Goal: Information Seeking & Learning: Check status

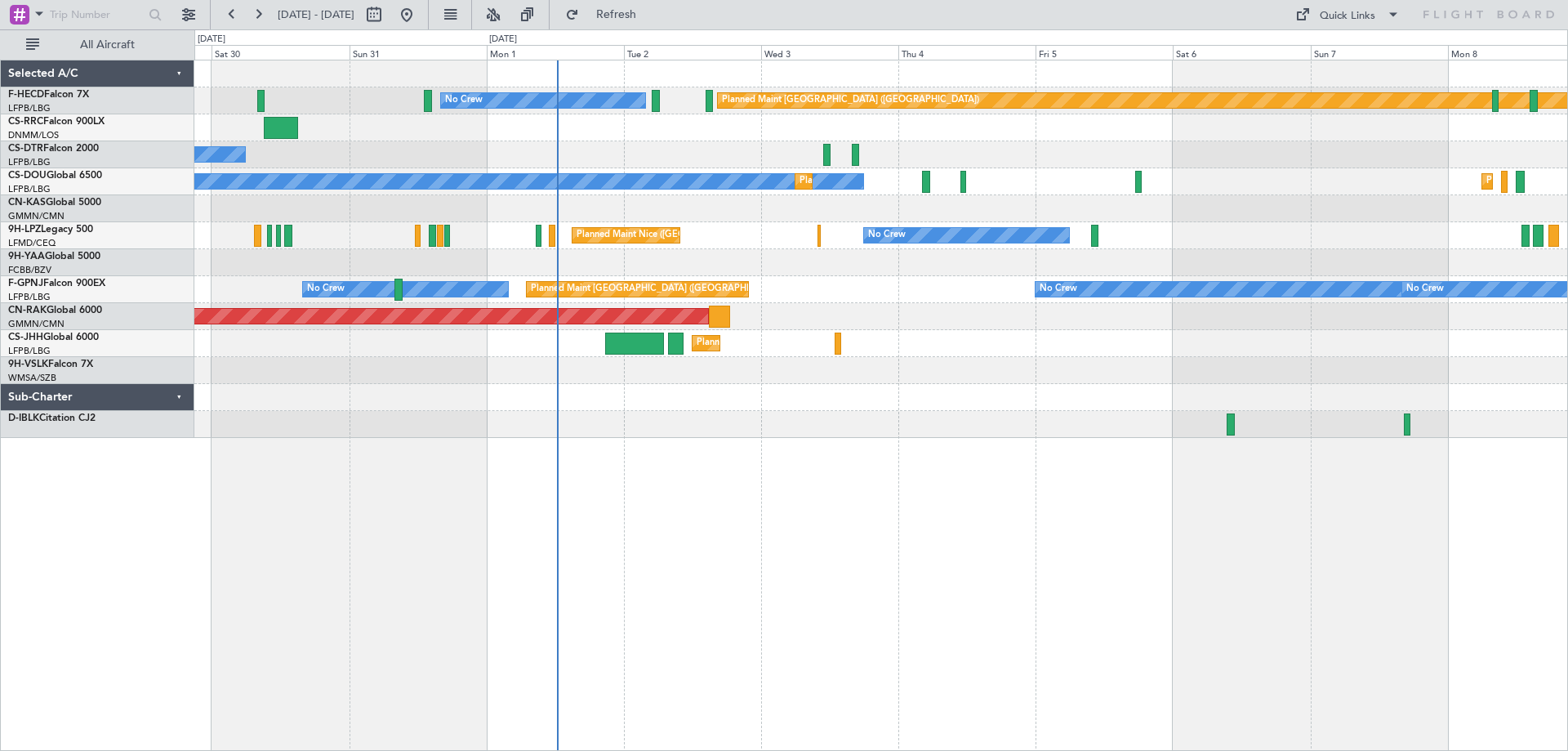
click at [687, 329] on div "Planned Maint [GEOGRAPHIC_DATA] ([GEOGRAPHIC_DATA]) No Crew Planned Maint [GEOG…" at bounding box center [881, 249] width 1373 height 378
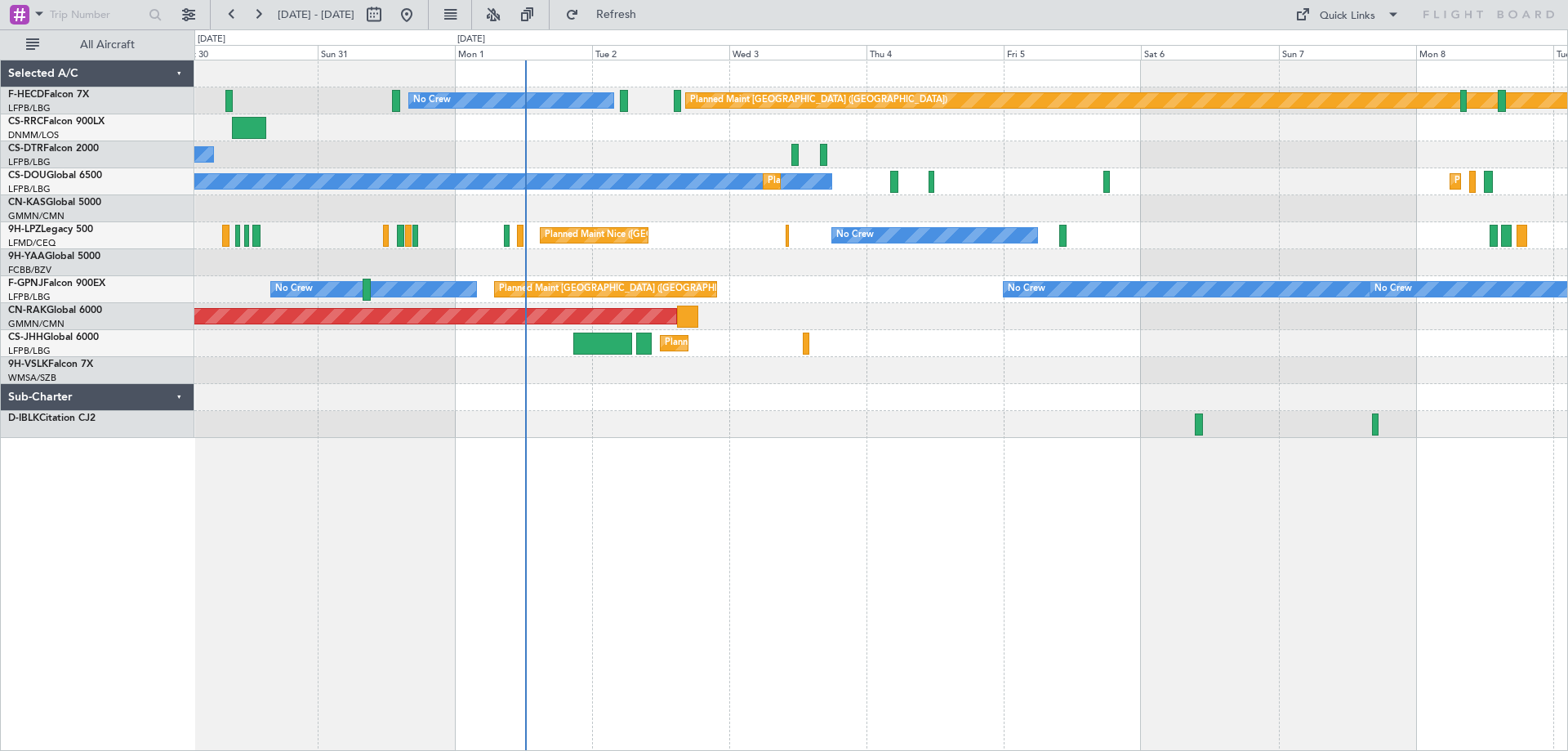
click at [740, 302] on div "Planned Maint [GEOGRAPHIC_DATA] ([GEOGRAPHIC_DATA]) No Crew No Crew No Crew" at bounding box center [881, 290] width 1373 height 27
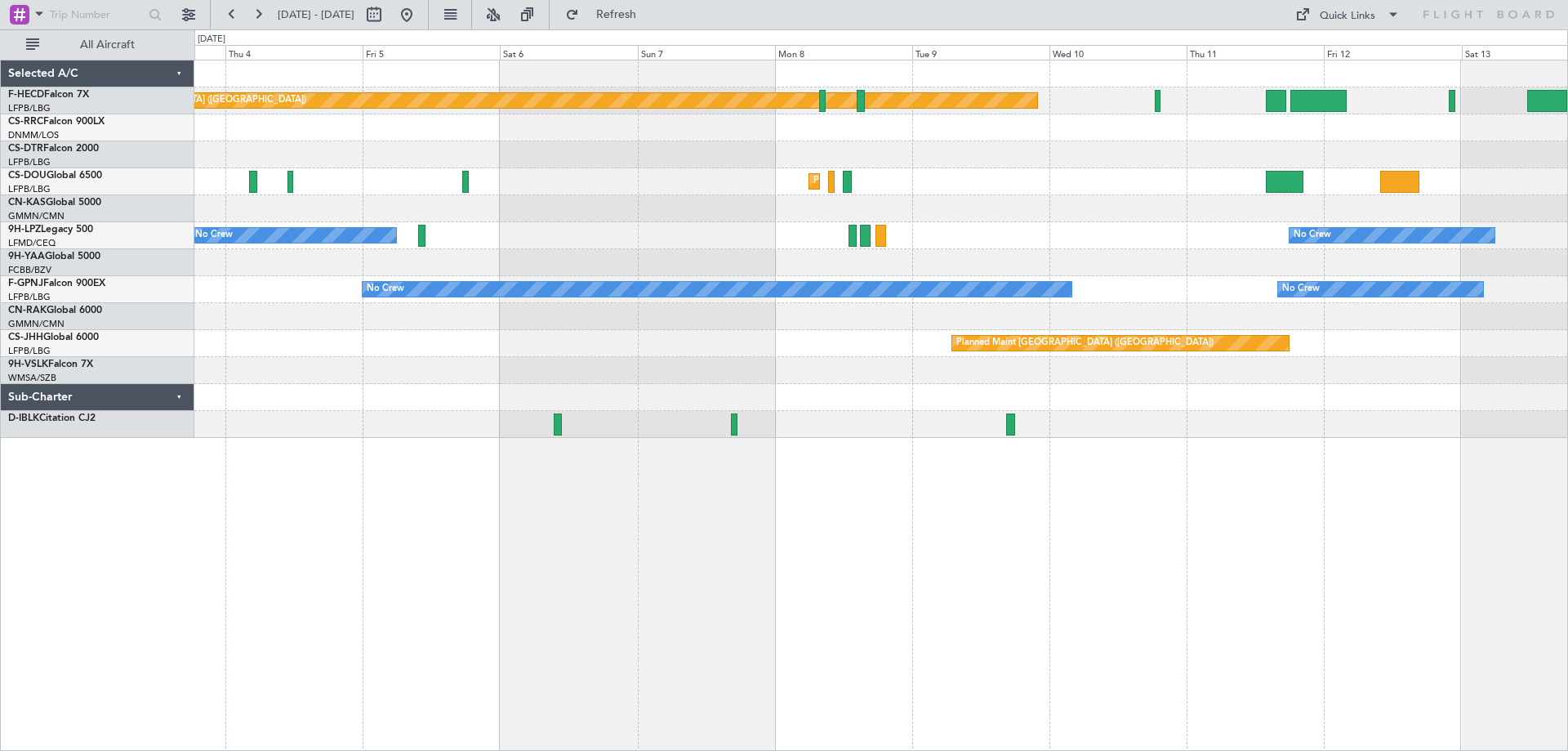
click at [695, 267] on div "Planned Maint [GEOGRAPHIC_DATA] ([GEOGRAPHIC_DATA]) No Crew Planned Maint [GEOG…" at bounding box center [881, 249] width 1373 height 378
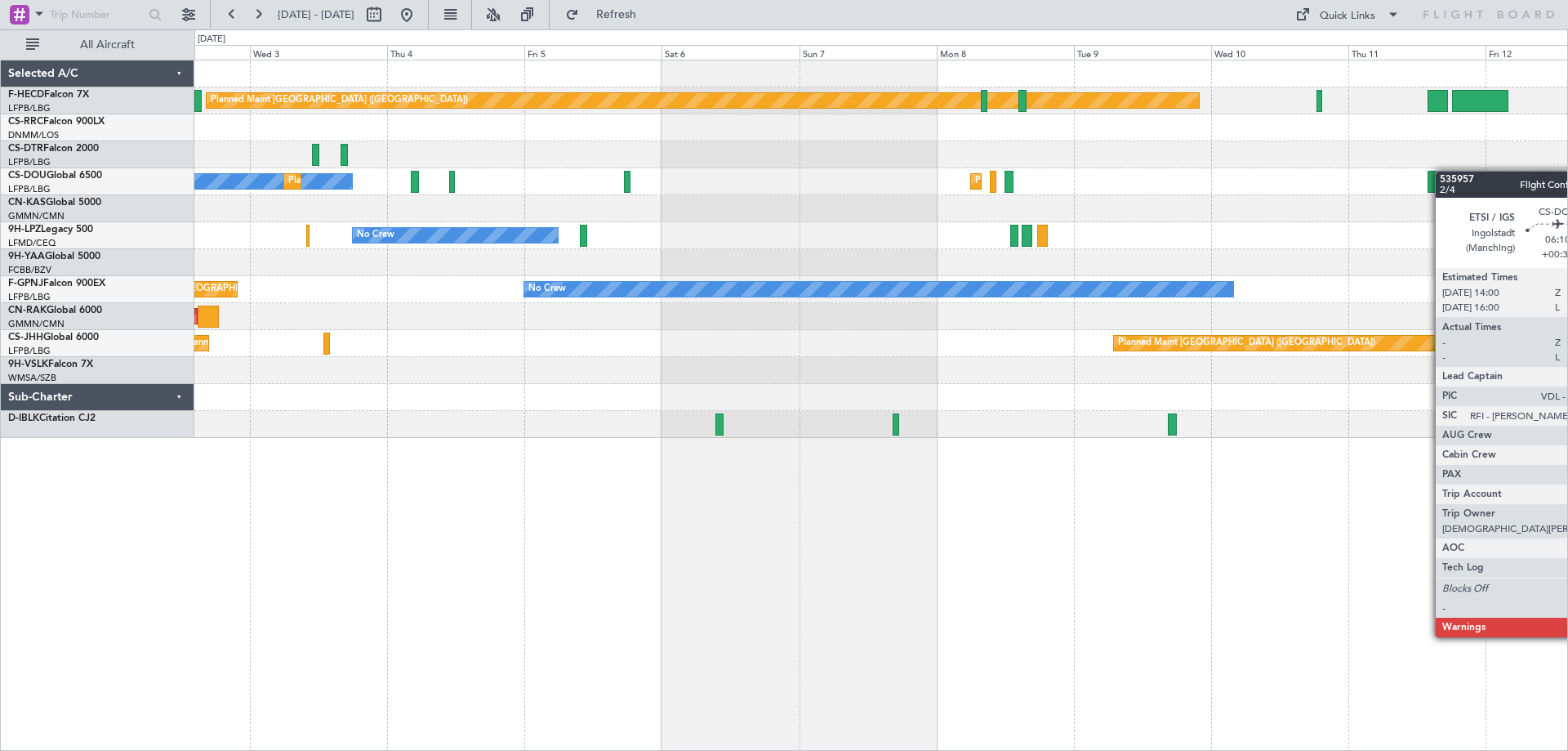
click at [1449, 175] on div "Planned Maint [GEOGRAPHIC_DATA] ([GEOGRAPHIC_DATA]) No Crew Planned Maint [GEOG…" at bounding box center [881, 249] width 1373 height 378
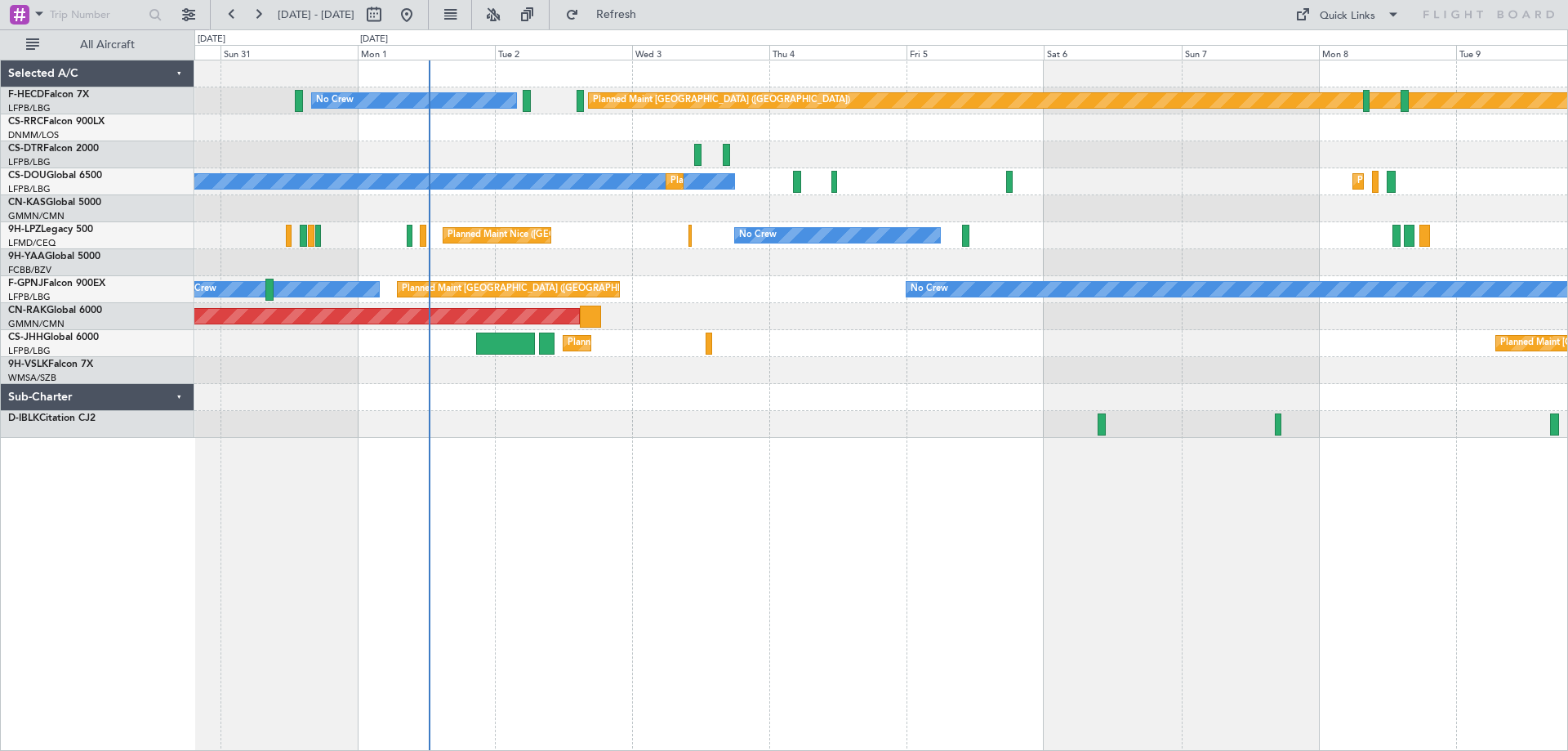
click at [1076, 226] on div "Planned Maint [GEOGRAPHIC_DATA] ([GEOGRAPHIC_DATA]) No Crew Planned Maint [GEOG…" at bounding box center [881, 249] width 1373 height 378
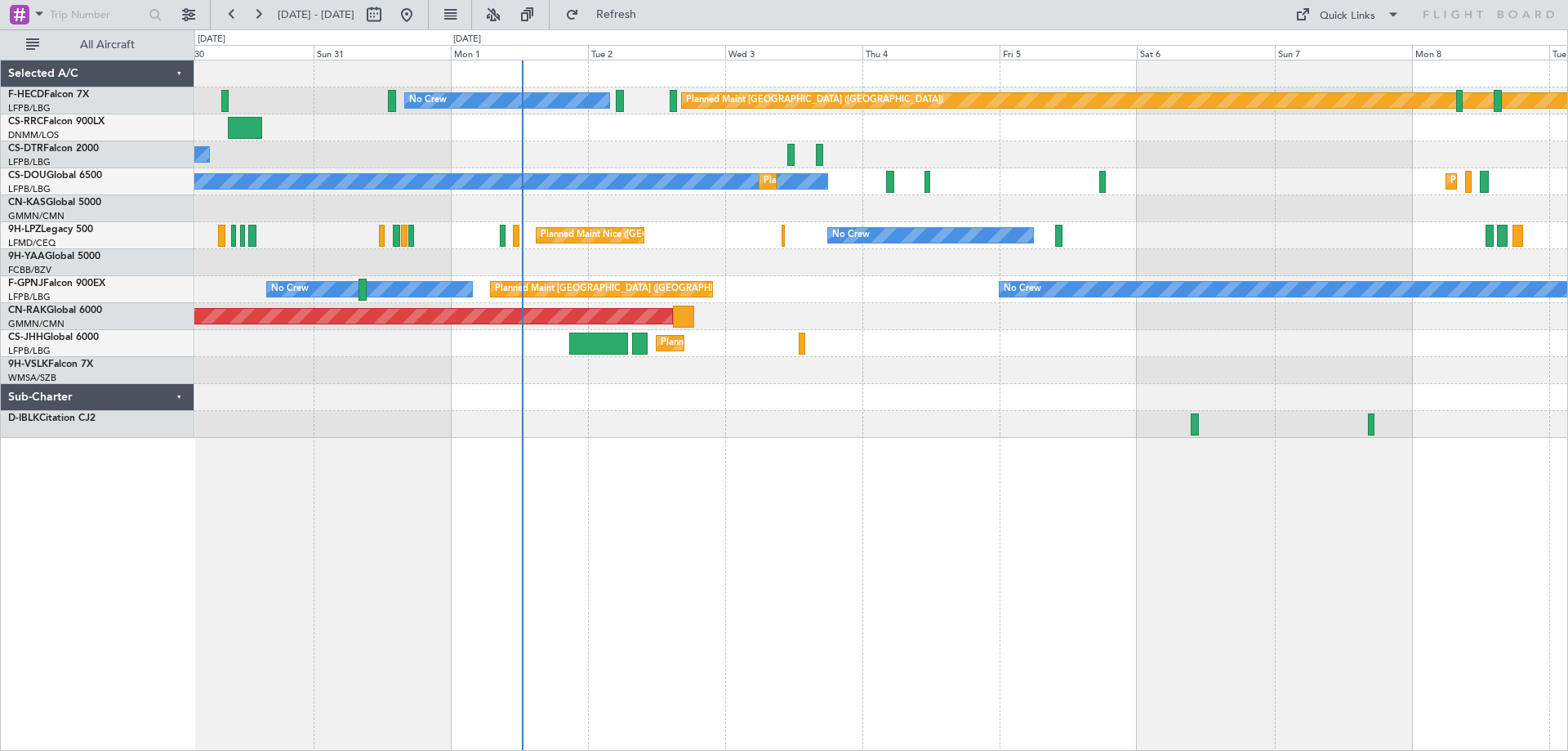
click at [832, 219] on div at bounding box center [881, 208] width 1373 height 27
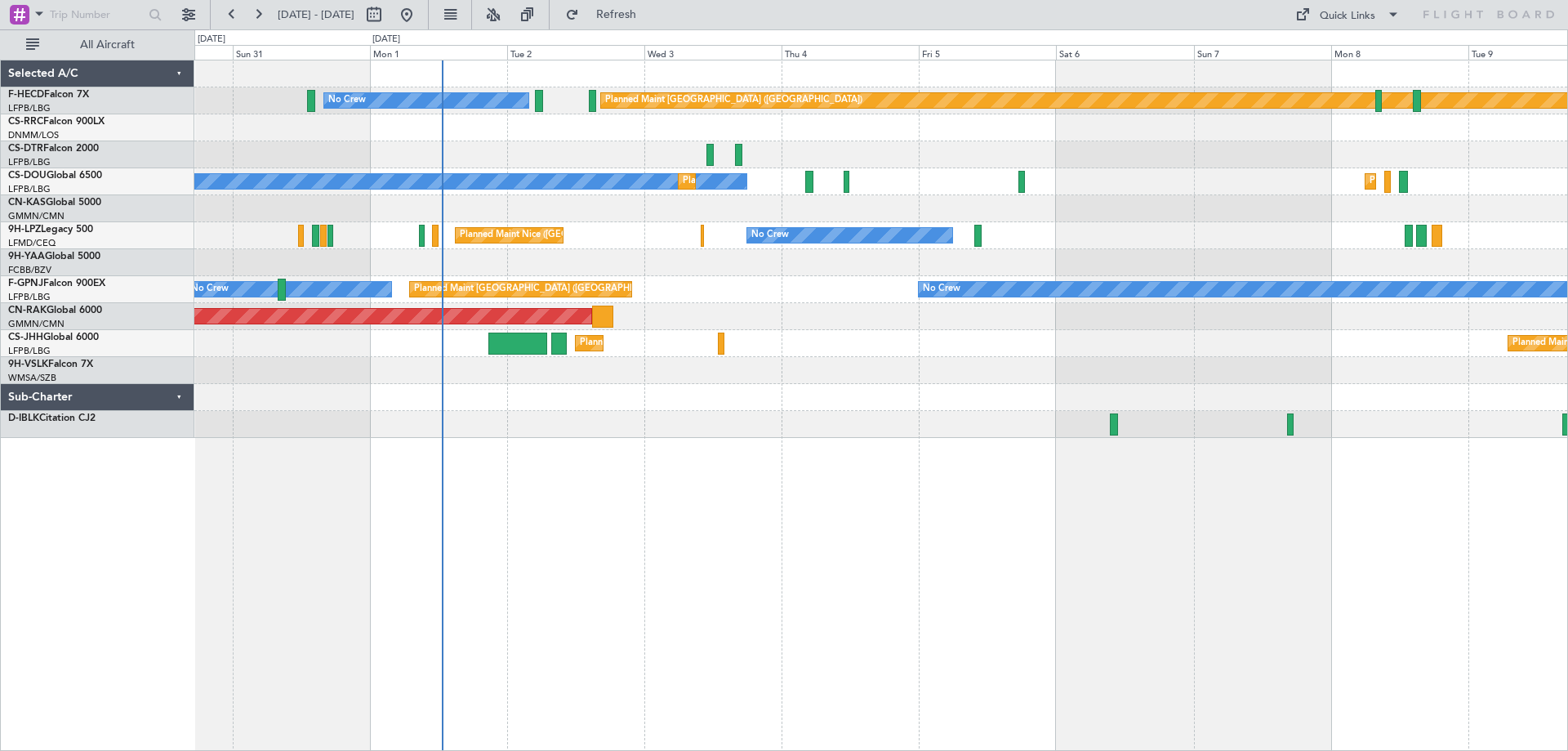
click at [509, 450] on div "Planned Maint [GEOGRAPHIC_DATA] ([GEOGRAPHIC_DATA]) No Crew Planned Maint [GEOG…" at bounding box center [881, 405] width 1374 height 691
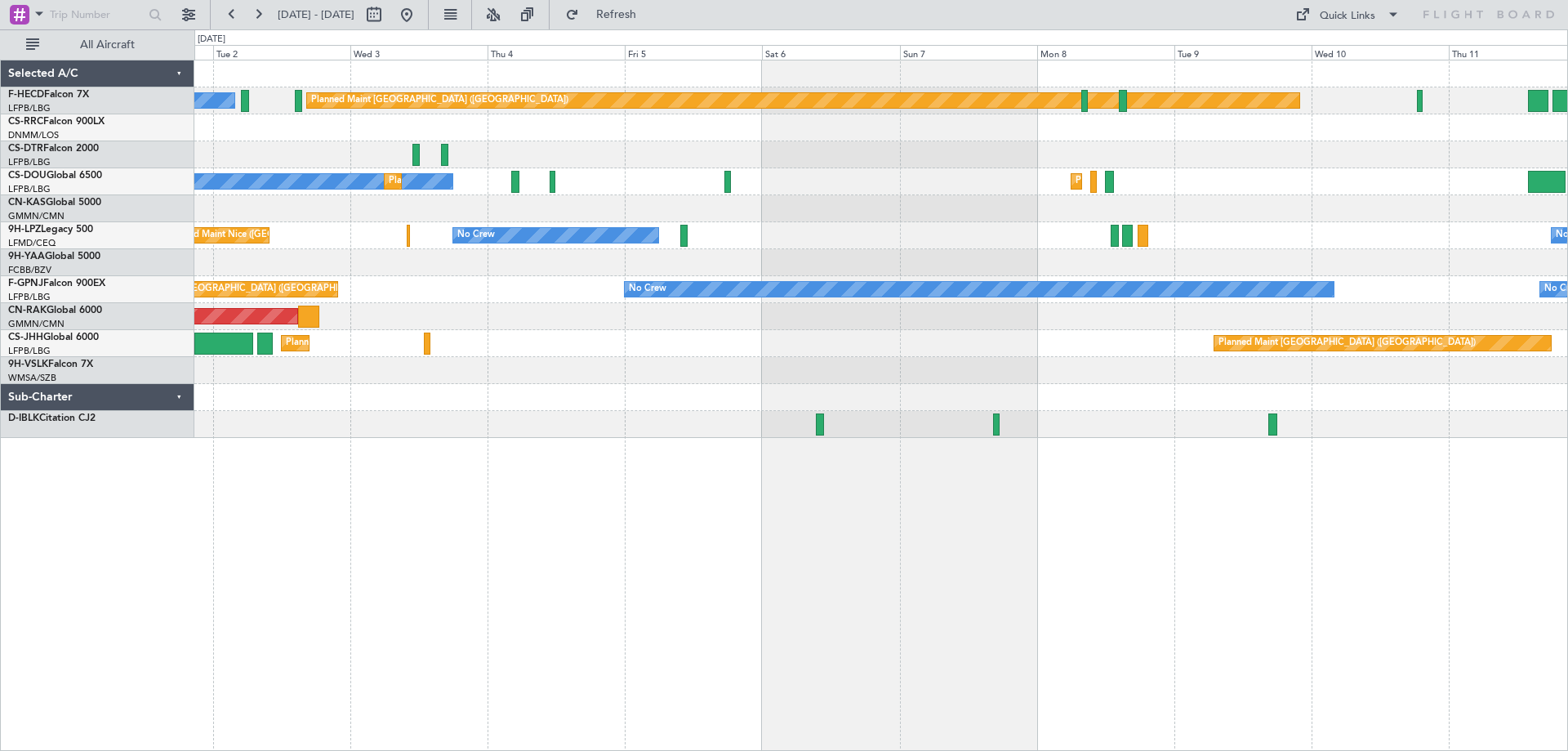
click at [254, 327] on div "Planned Maint [GEOGRAPHIC_DATA] ([GEOGRAPHIC_DATA])" at bounding box center [881, 316] width 1373 height 27
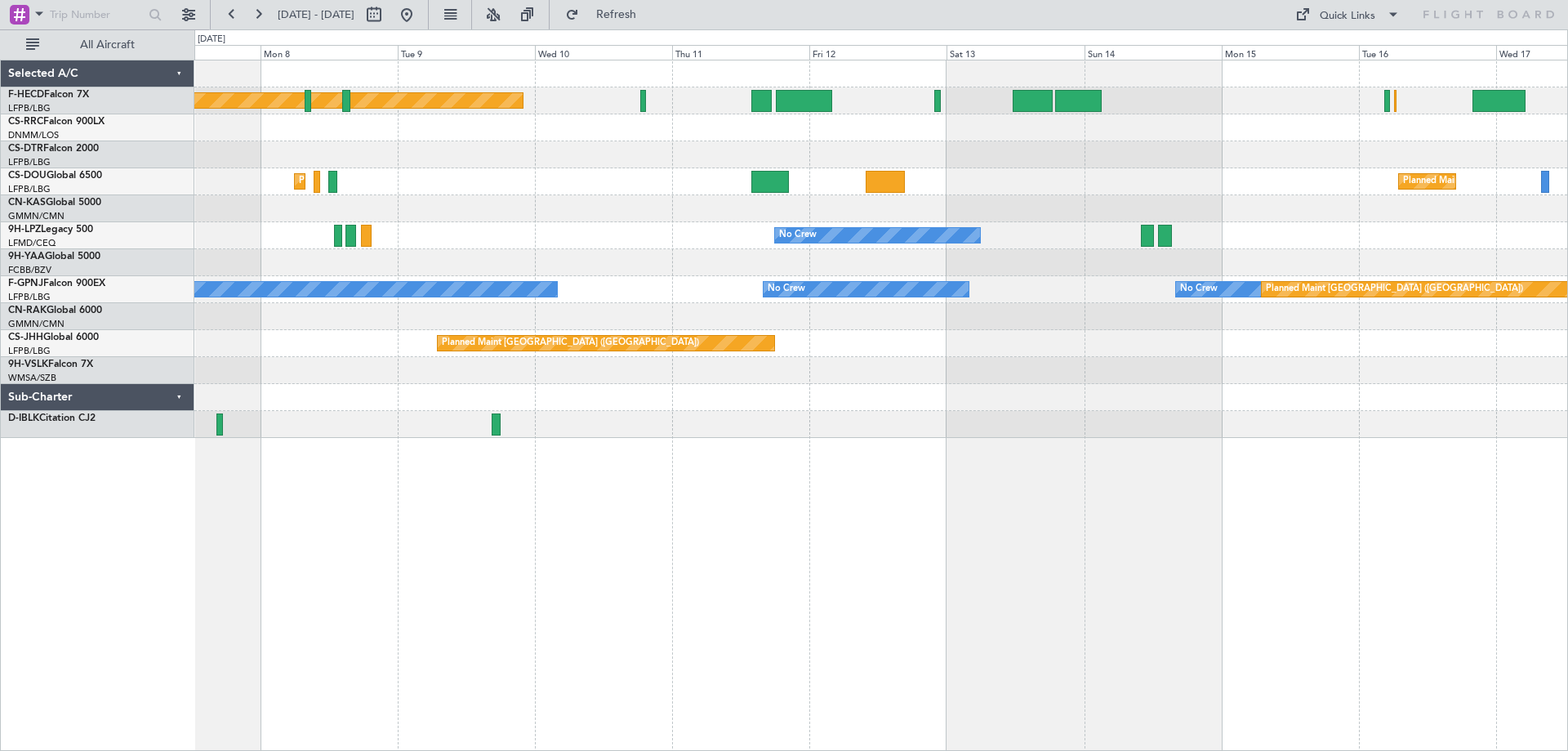
click at [838, 138] on div at bounding box center [881, 127] width 1373 height 27
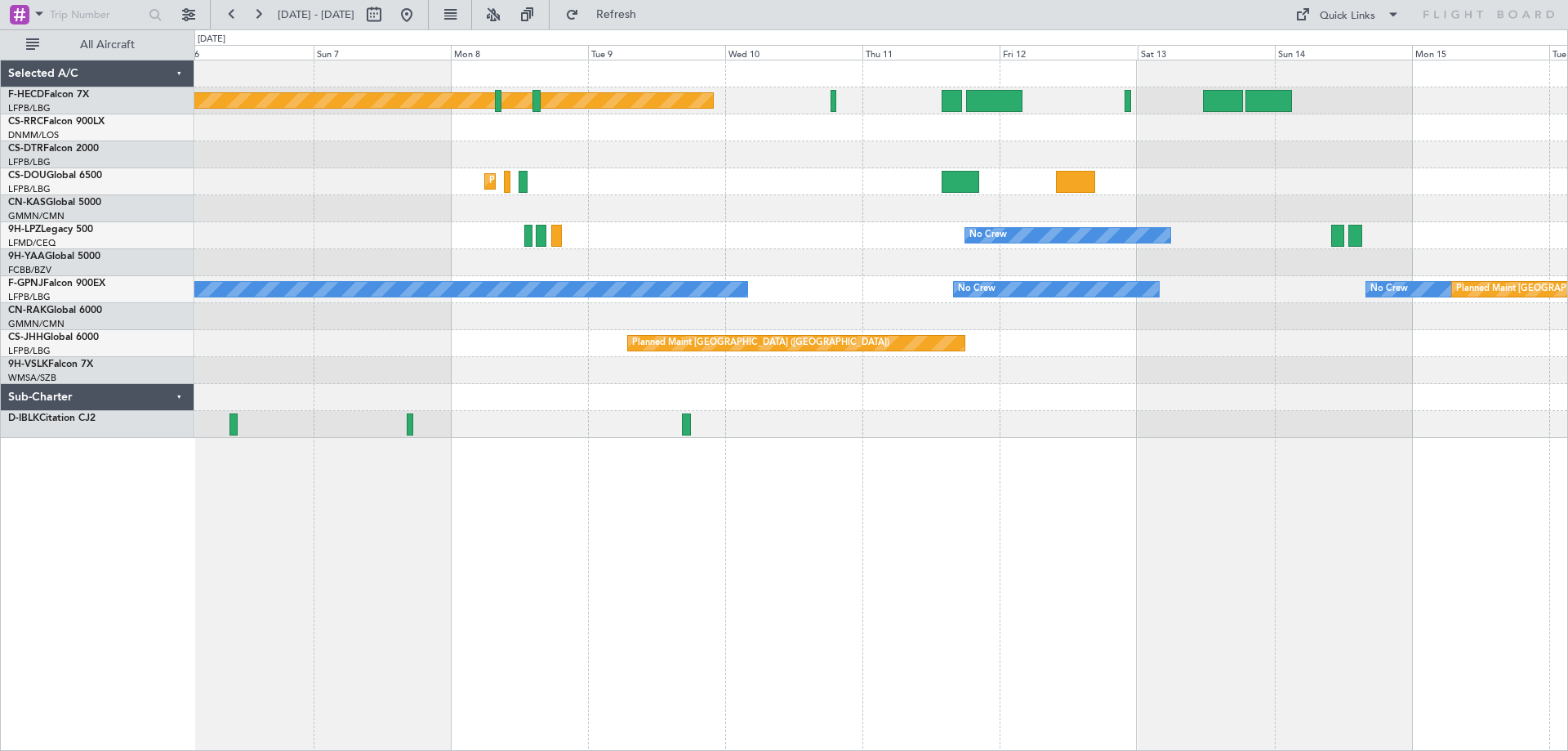
click at [895, 167] on div at bounding box center [881, 155] width 1373 height 27
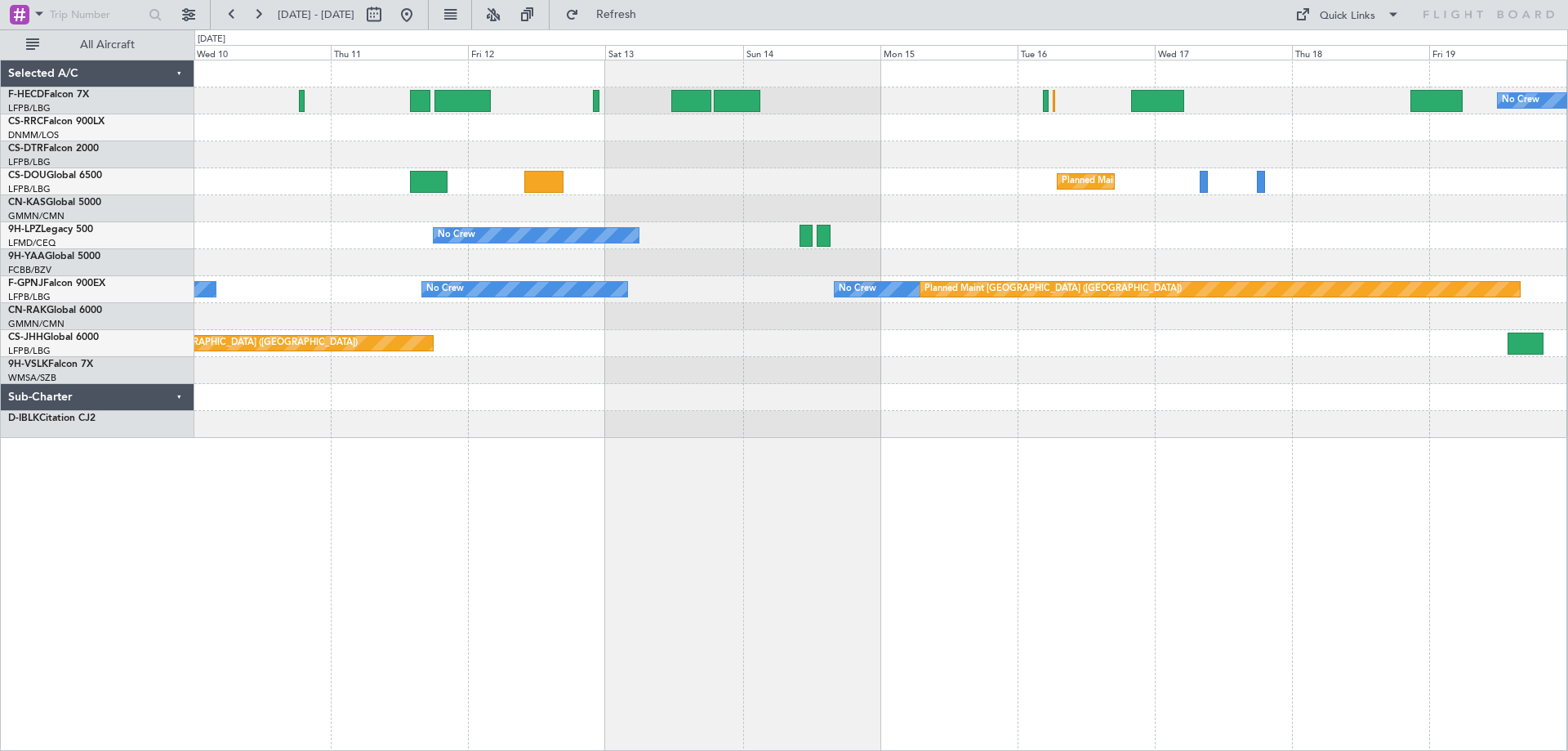
click at [1150, 184] on div "No Crew Planned Maint [GEOGRAPHIC_DATA] ([GEOGRAPHIC_DATA]) Planned Maint [GEOG…" at bounding box center [881, 249] width 1373 height 378
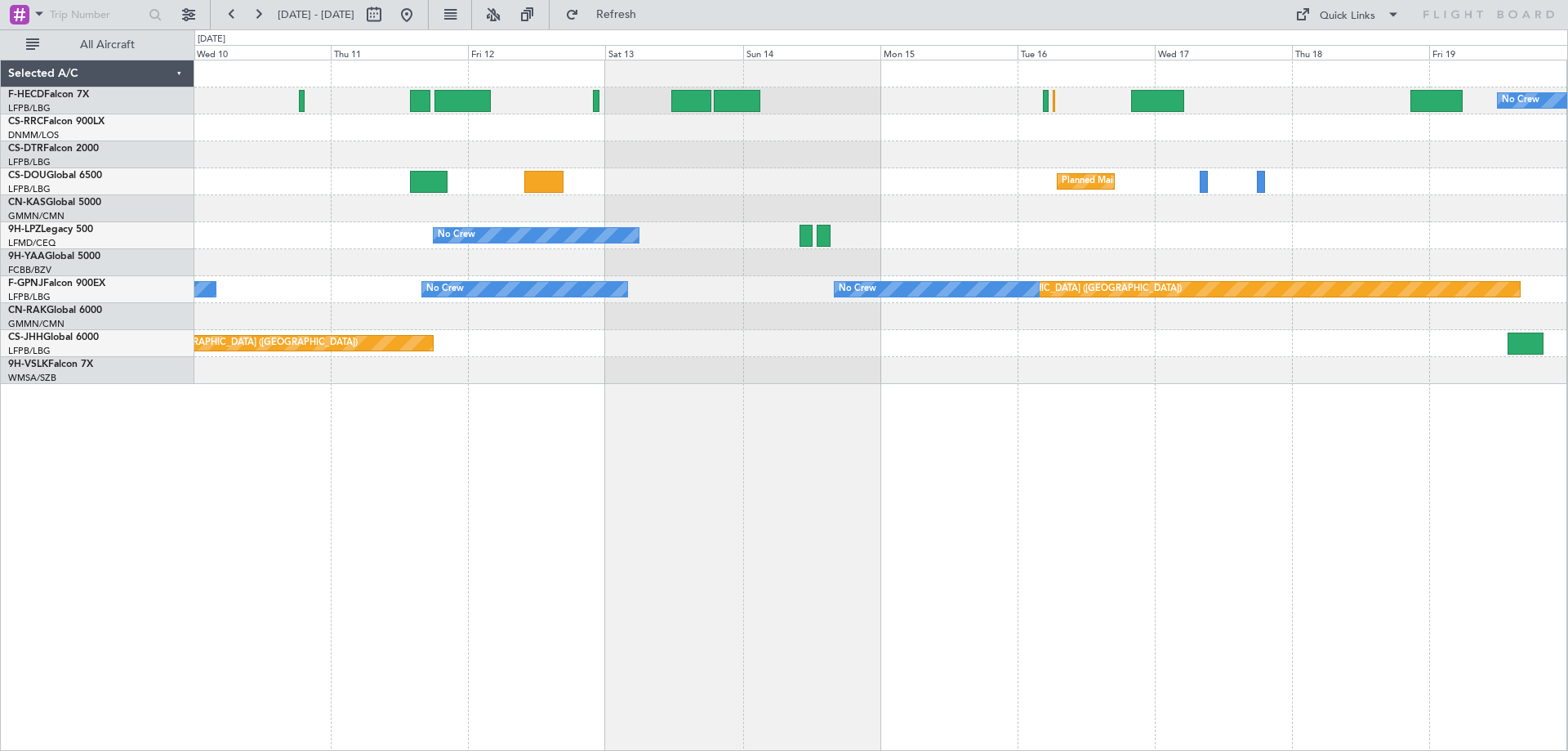
click at [1539, 192] on div "Planned Maint [GEOGRAPHIC_DATA] ([GEOGRAPHIC_DATA]) Planned Maint [GEOGRAPHIC_D…" at bounding box center [881, 182] width 1373 height 27
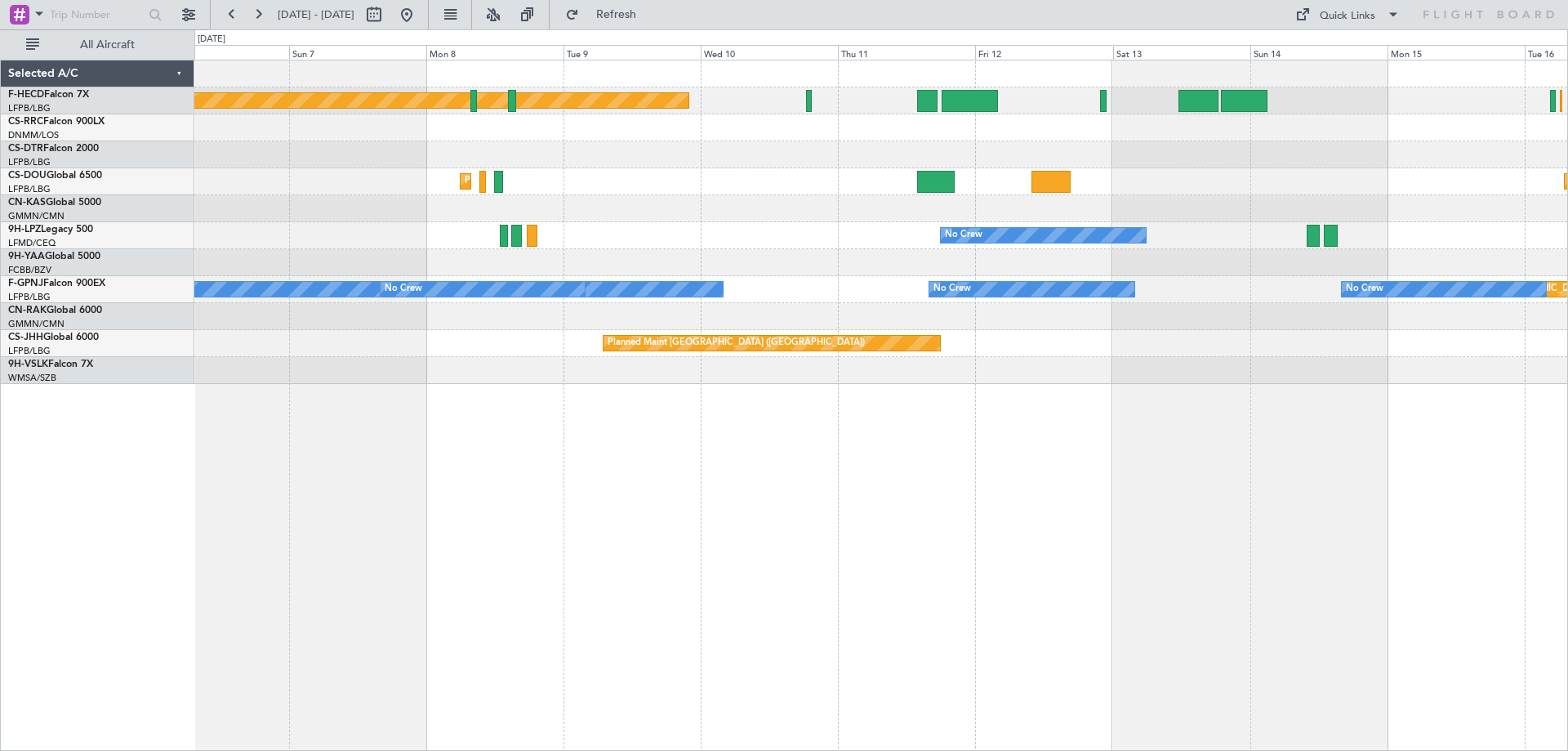
click at [1254, 143] on div at bounding box center [881, 155] width 1373 height 27
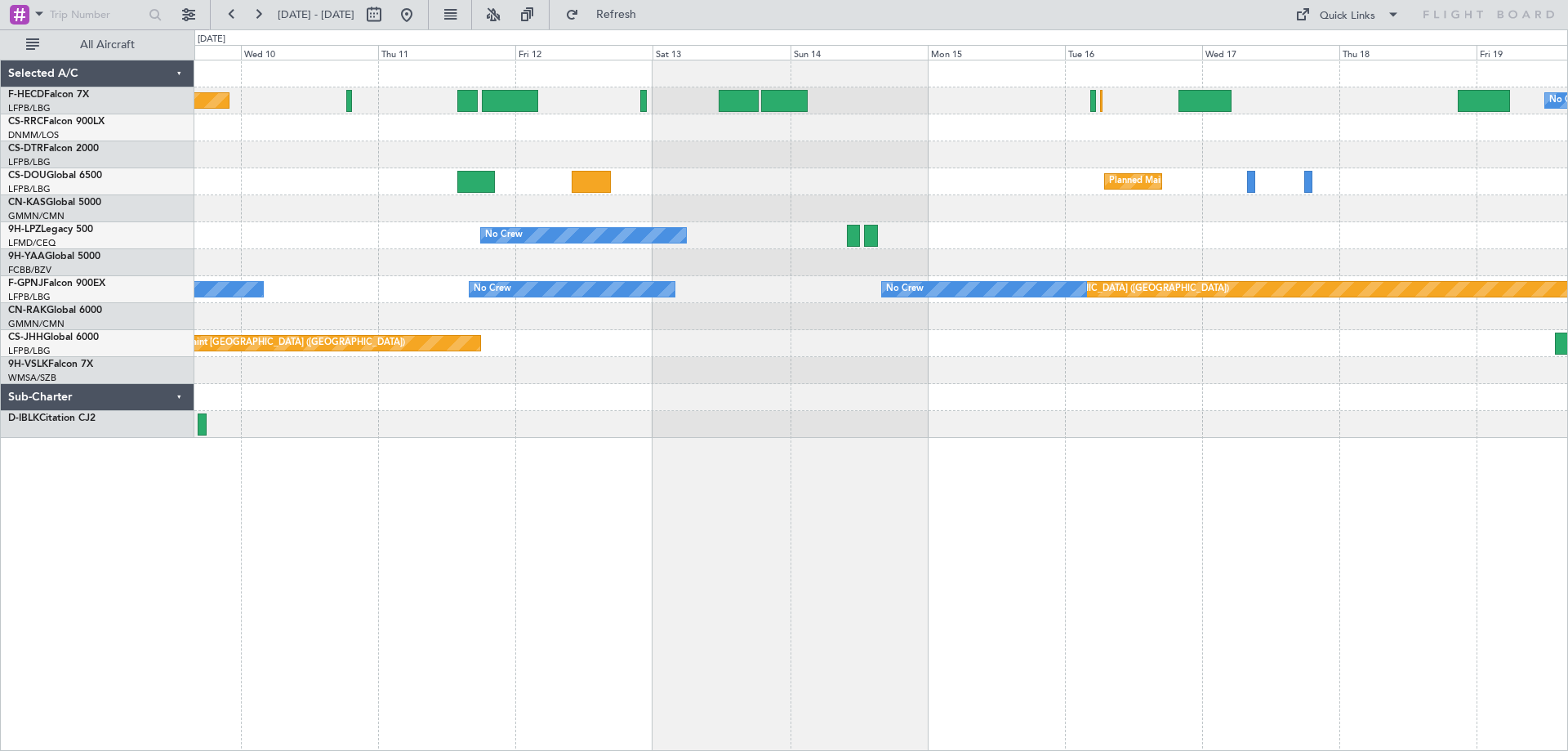
click at [1007, 143] on div at bounding box center [881, 155] width 1373 height 27
click at [967, 161] on div "Planned Maint [GEOGRAPHIC_DATA] ([GEOGRAPHIC_DATA]) No Crew Planned Maint [GEOG…" at bounding box center [881, 249] width 1373 height 378
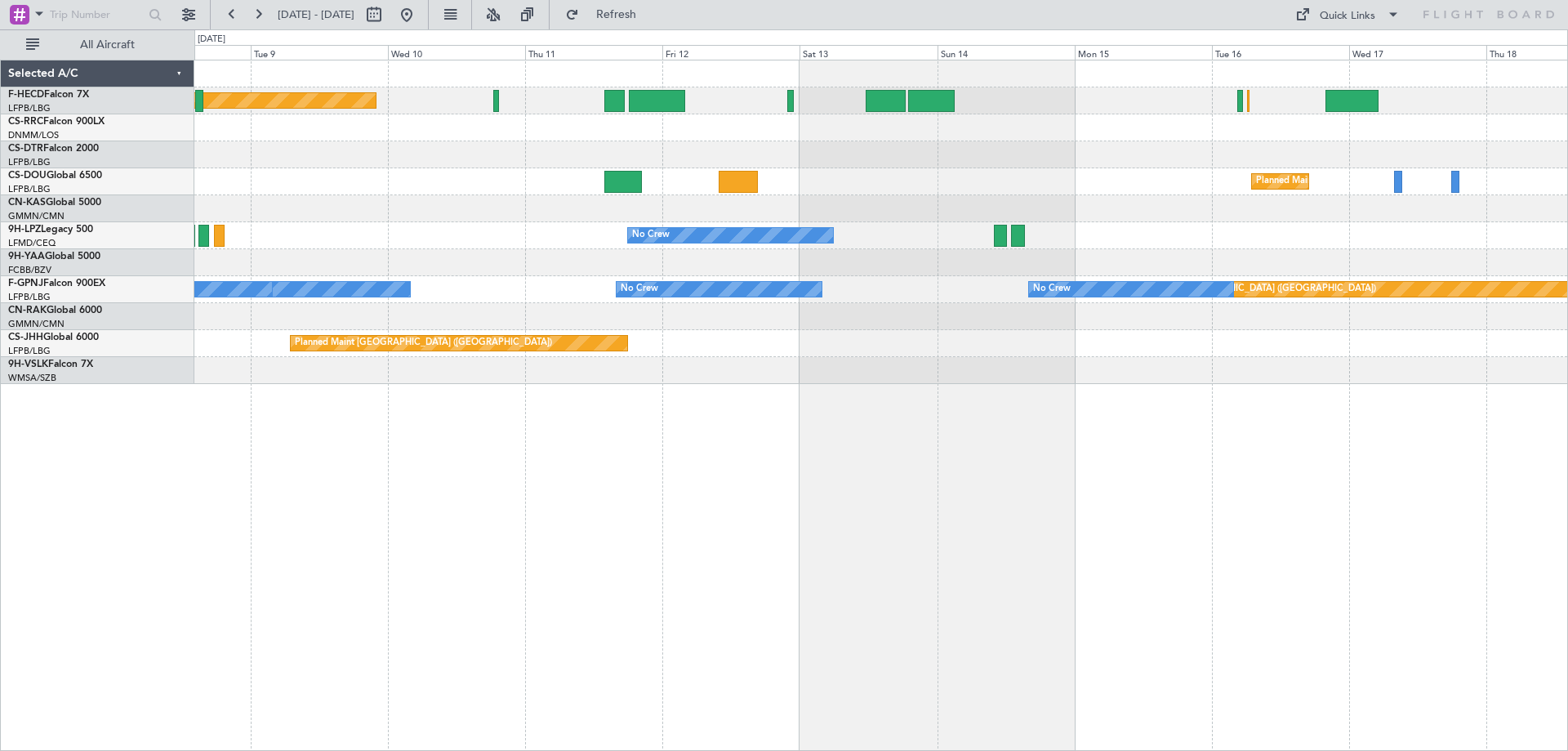
click at [1059, 229] on div "Planned Maint [GEOGRAPHIC_DATA] ([GEOGRAPHIC_DATA]) No Crew Planned Maint [GEOG…" at bounding box center [881, 222] width 1373 height 323
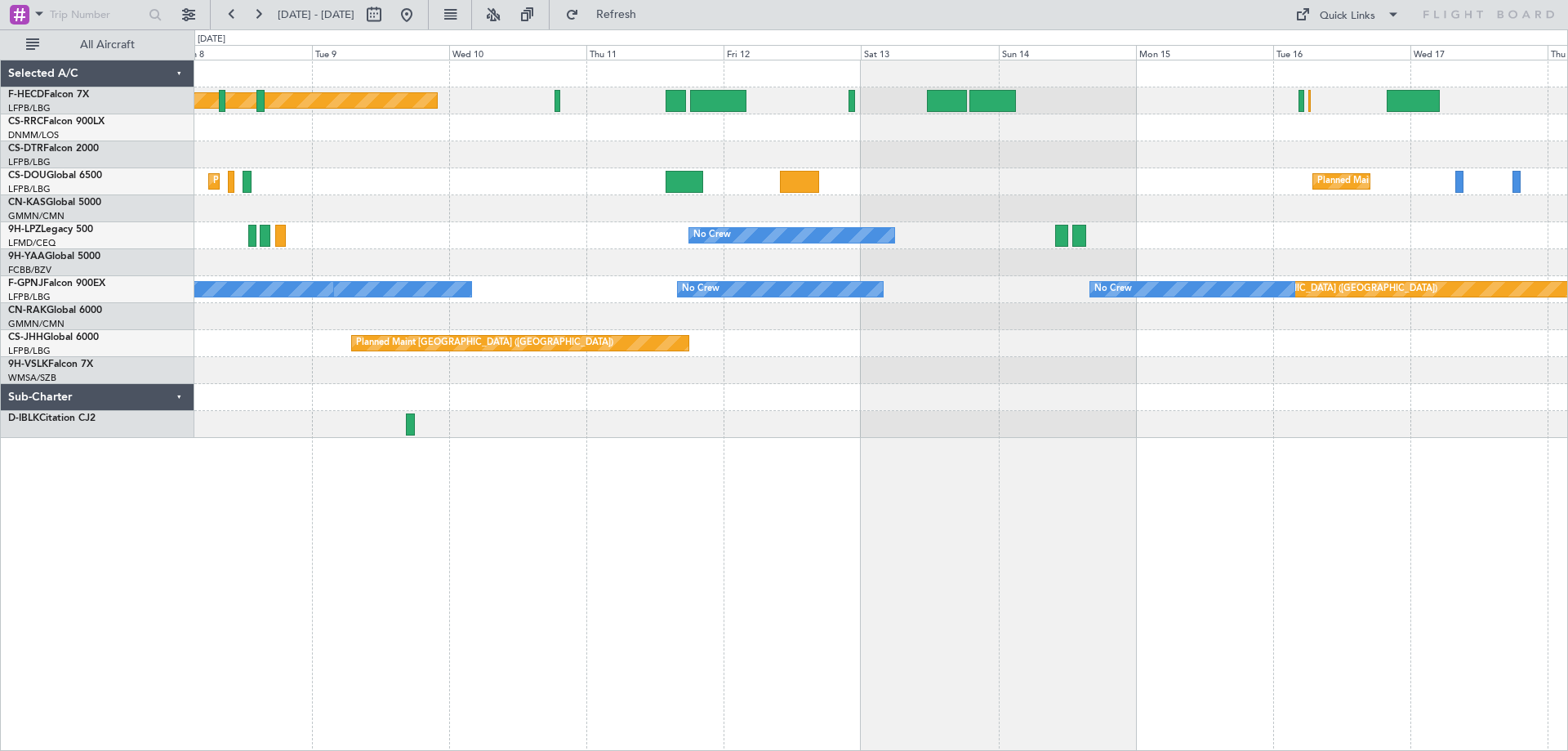
click at [930, 209] on div "Planned Maint [GEOGRAPHIC_DATA] ([GEOGRAPHIC_DATA]) No Crew Planned Maint [GEOG…" at bounding box center [881, 249] width 1373 height 378
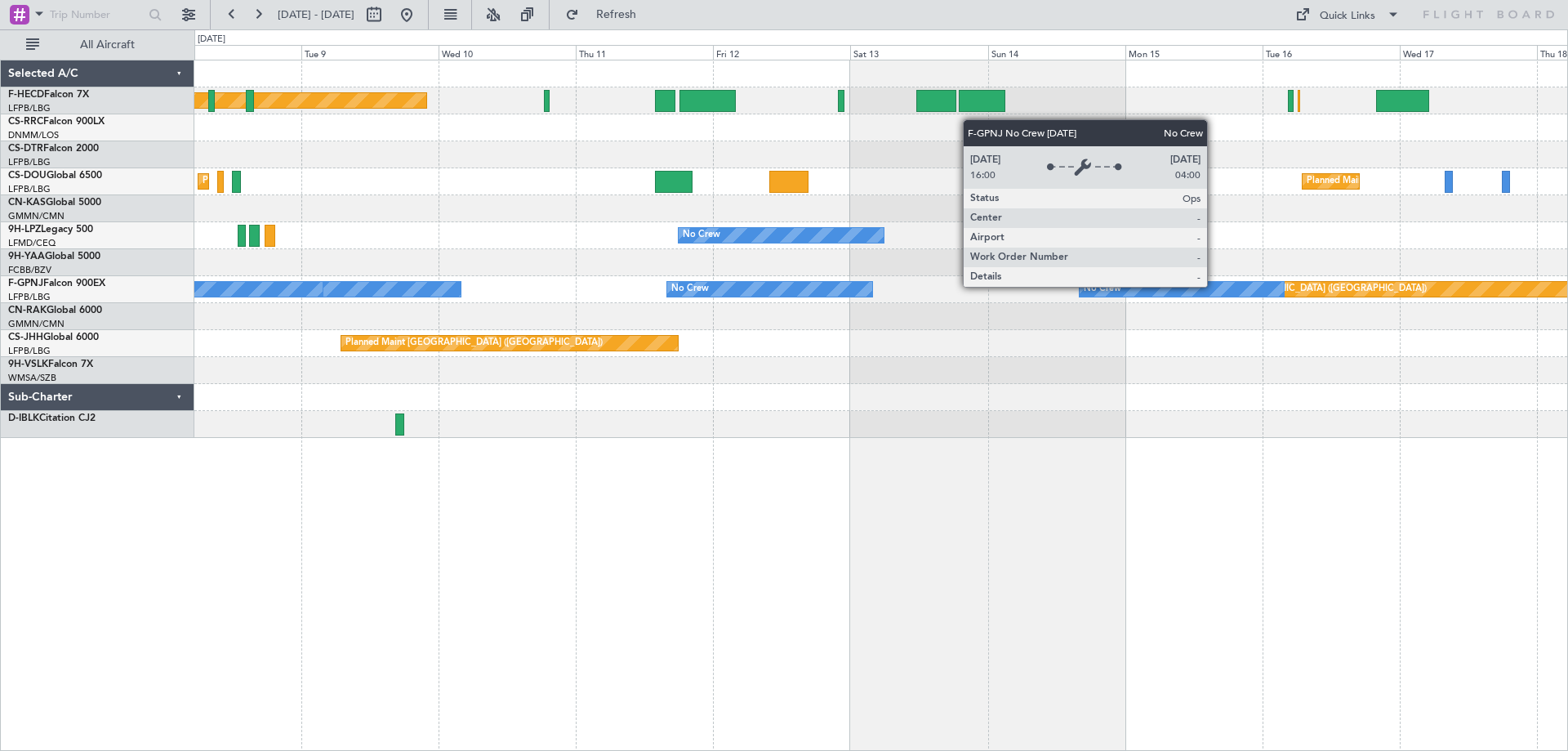
click at [1005, 322] on div "Planned Maint [GEOGRAPHIC_DATA] ([GEOGRAPHIC_DATA]) No Crew Planned Maint [GEOG…" at bounding box center [881, 249] width 1373 height 378
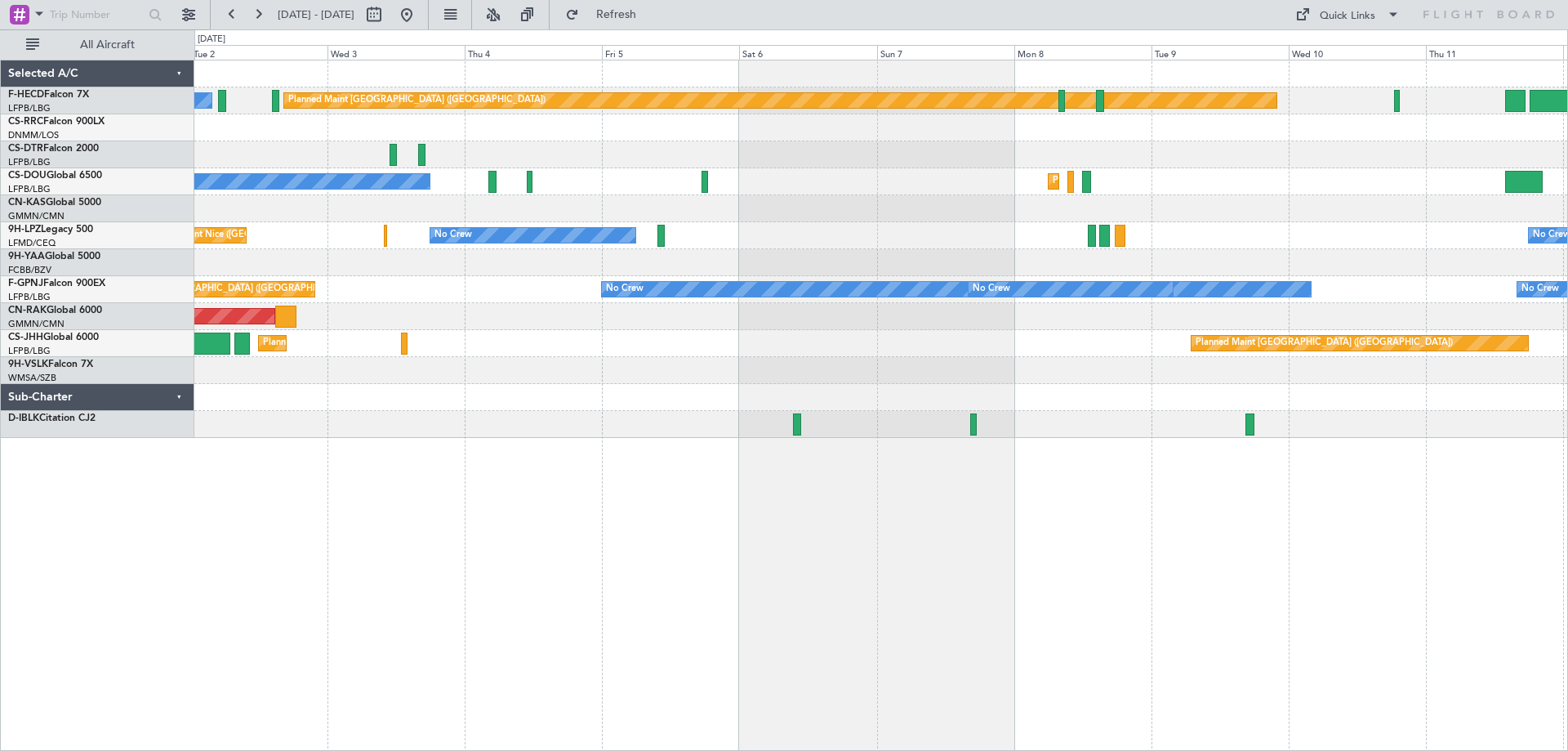
click at [1076, 268] on div "Planned Maint [GEOGRAPHIC_DATA] ([GEOGRAPHIC_DATA]) No Crew Planned Maint [GEOG…" at bounding box center [881, 249] width 1373 height 378
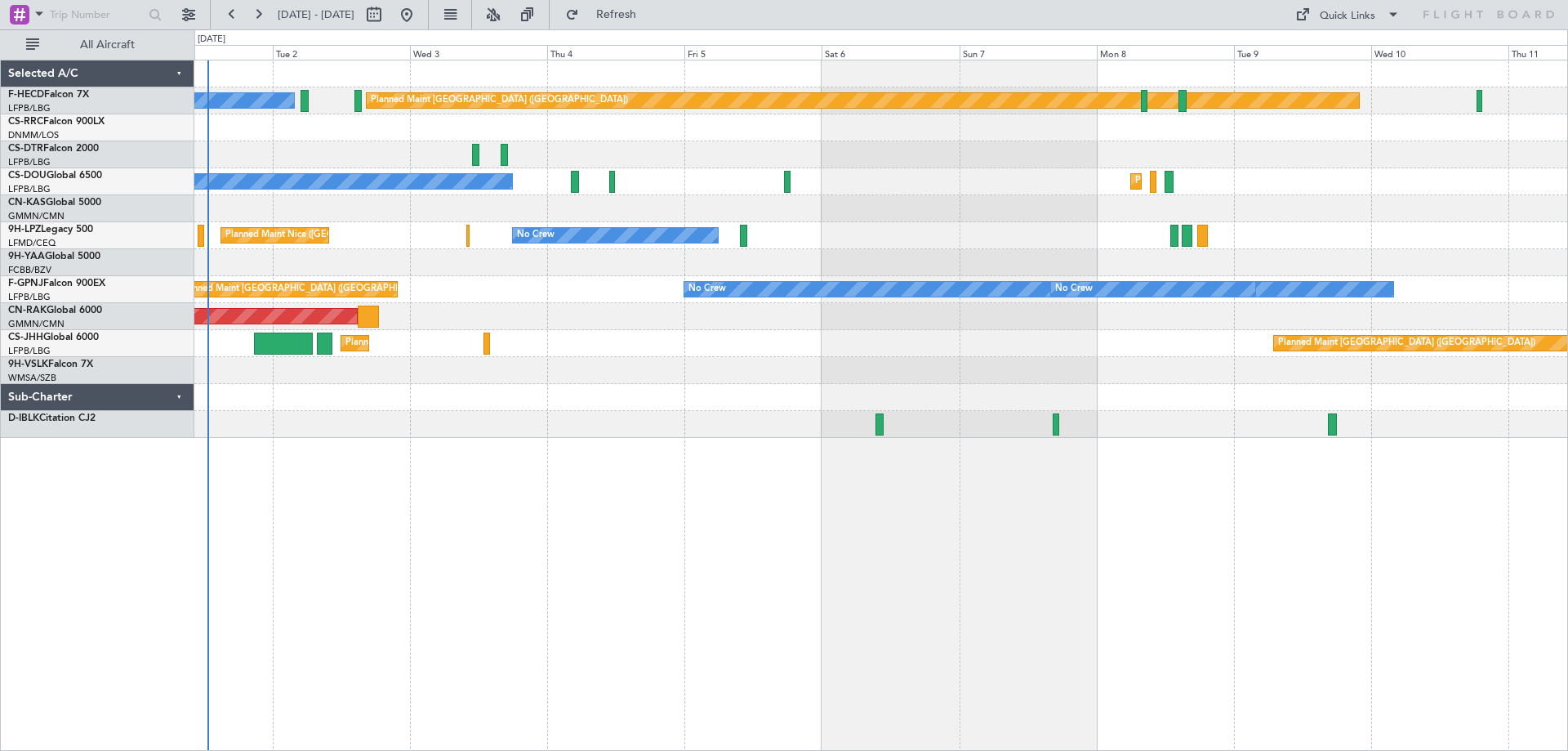
click at [920, 252] on div "Planned Maint [GEOGRAPHIC_DATA] ([GEOGRAPHIC_DATA]) No Crew No Crew Planned Mai…" at bounding box center [881, 249] width 1373 height 378
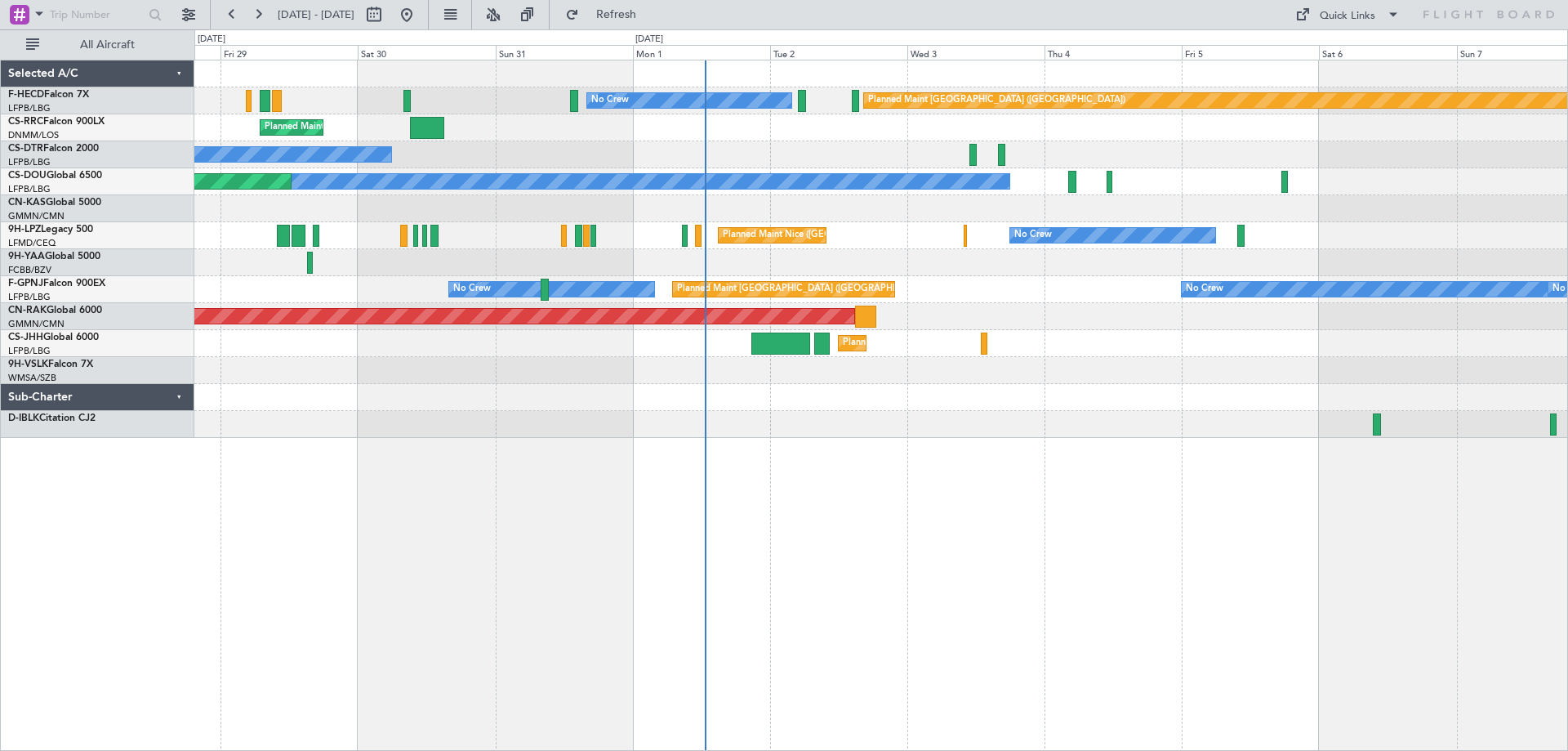
click at [1156, 443] on div "Planned Maint [GEOGRAPHIC_DATA] ([GEOGRAPHIC_DATA]) No Crew Planned Maint [GEOG…" at bounding box center [881, 405] width 1374 height 691
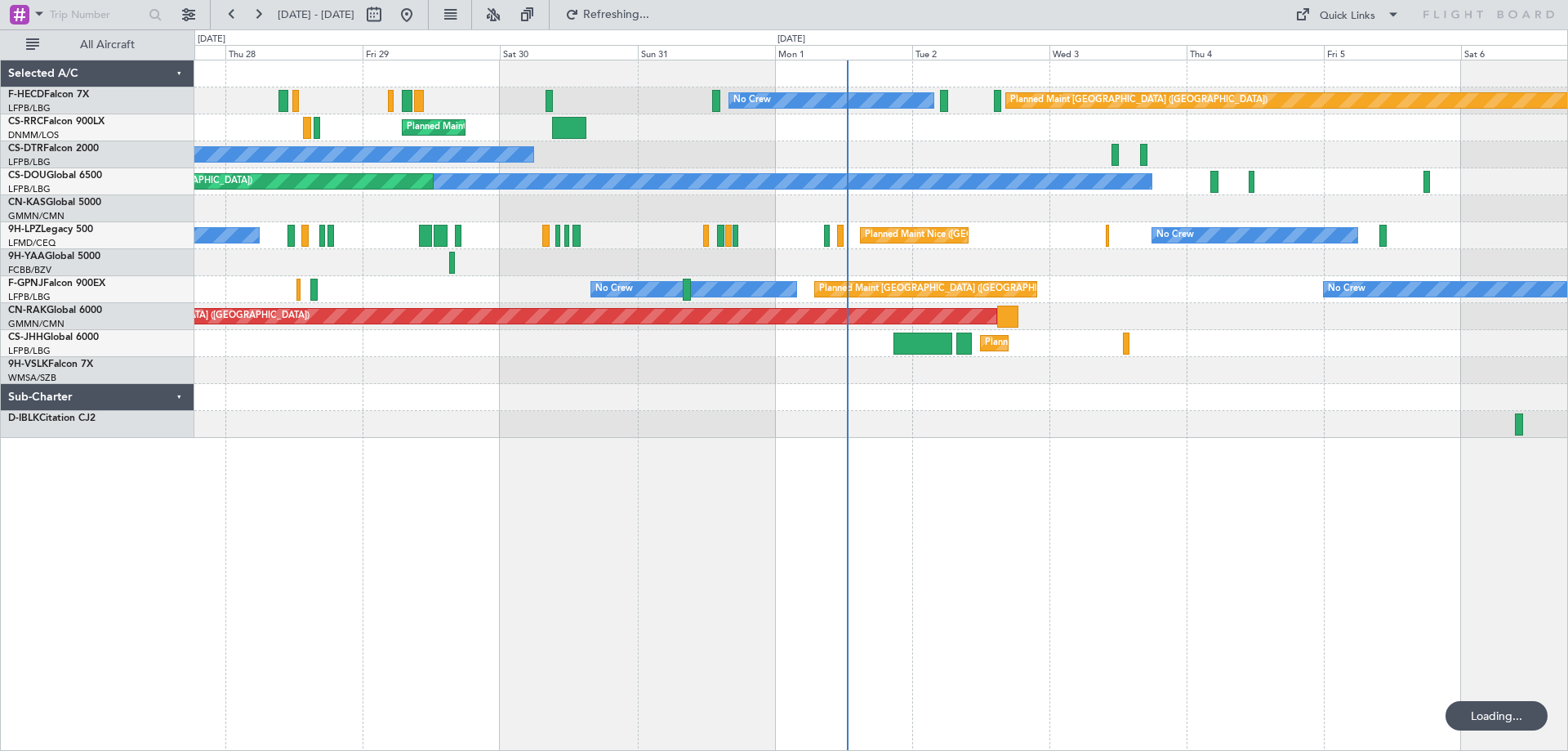
click at [979, 286] on div "Planned Maint [GEOGRAPHIC_DATA] ([GEOGRAPHIC_DATA]) No Crew No Crew Planned Mai…" at bounding box center [881, 249] width 1373 height 378
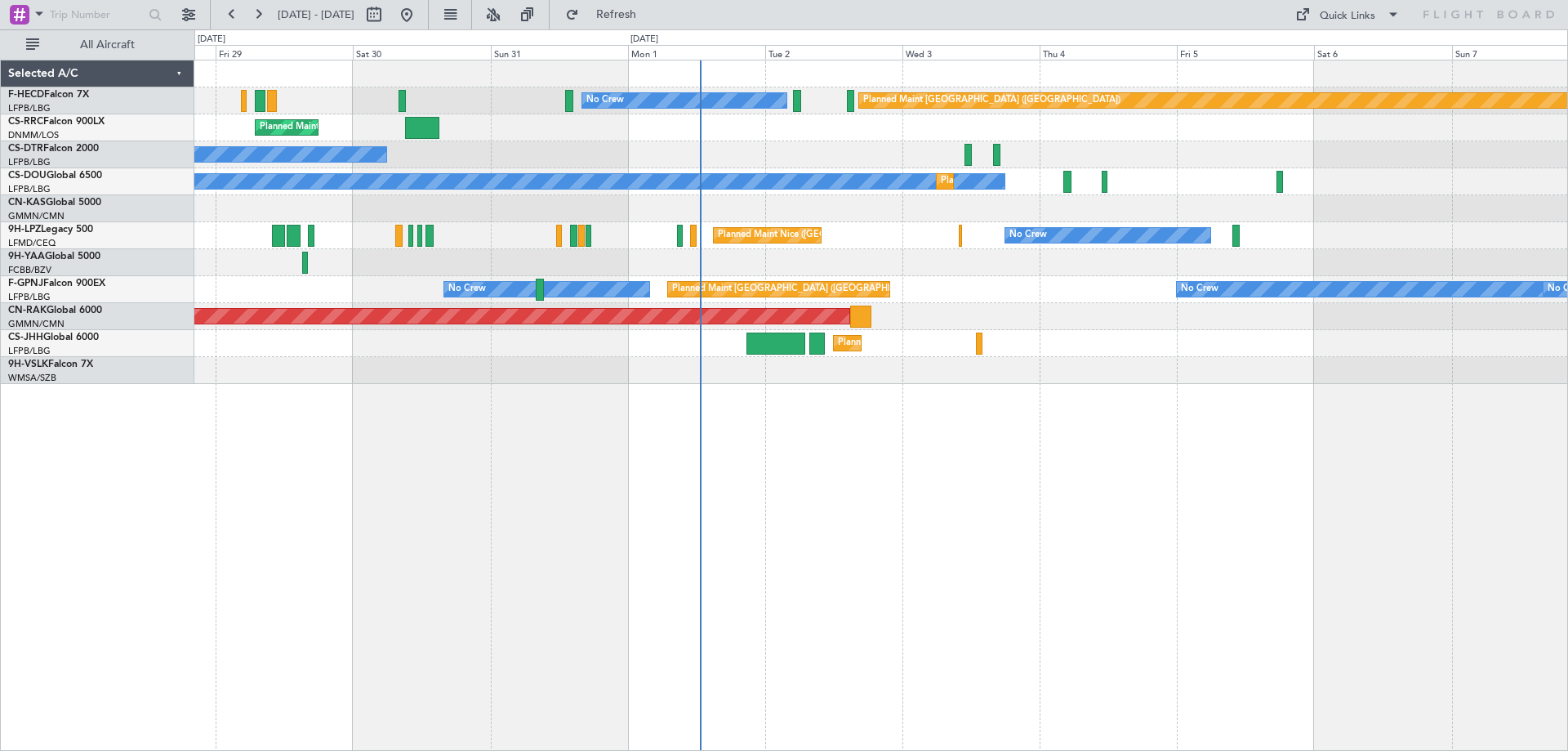
click at [451, 420] on div "Planned Maint [GEOGRAPHIC_DATA] ([GEOGRAPHIC_DATA]) No Crew Planned Maint [GEOG…" at bounding box center [881, 405] width 1374 height 691
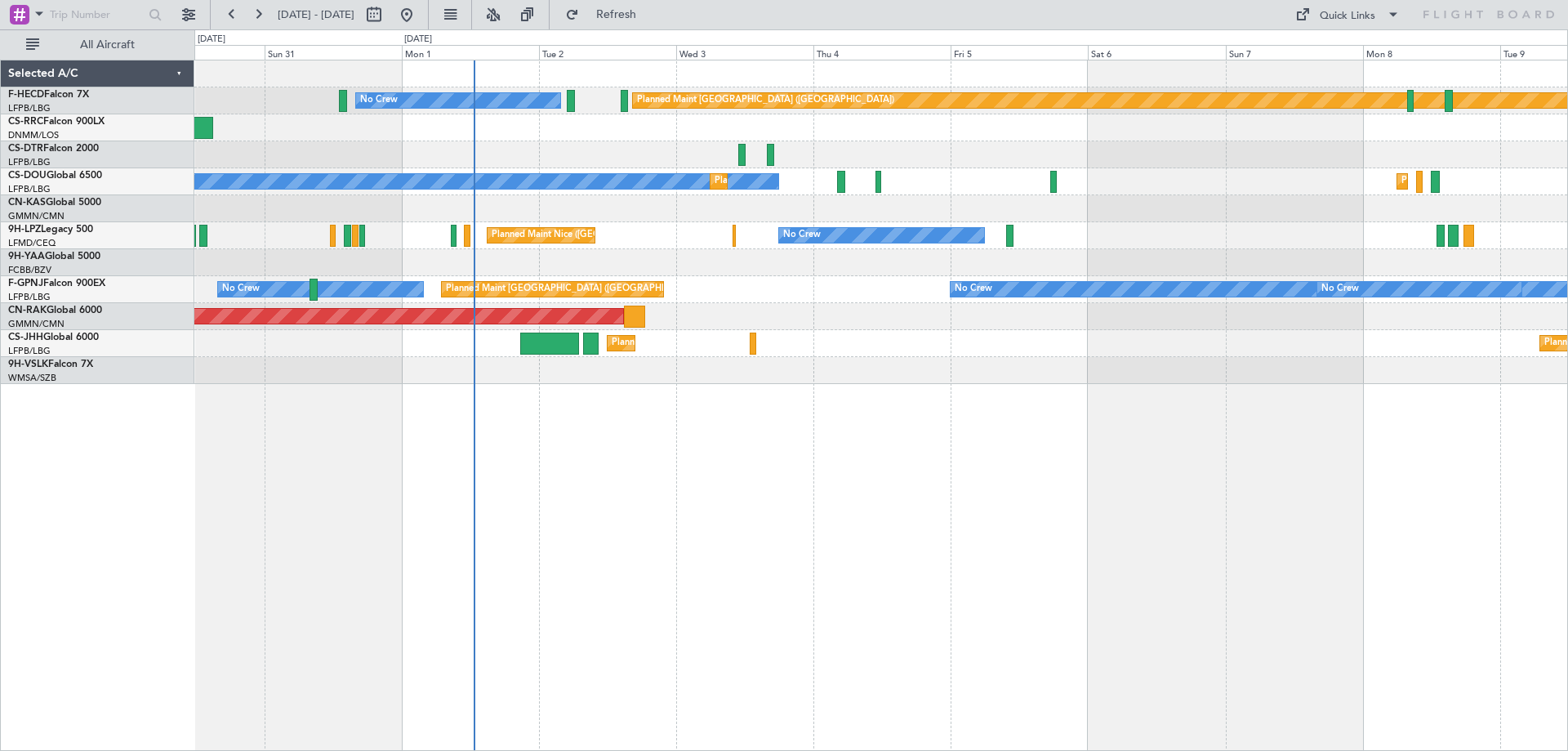
click at [696, 453] on div "Planned Maint [GEOGRAPHIC_DATA] ([GEOGRAPHIC_DATA]) No Crew Planned Maint [GEOG…" at bounding box center [881, 405] width 1374 height 691
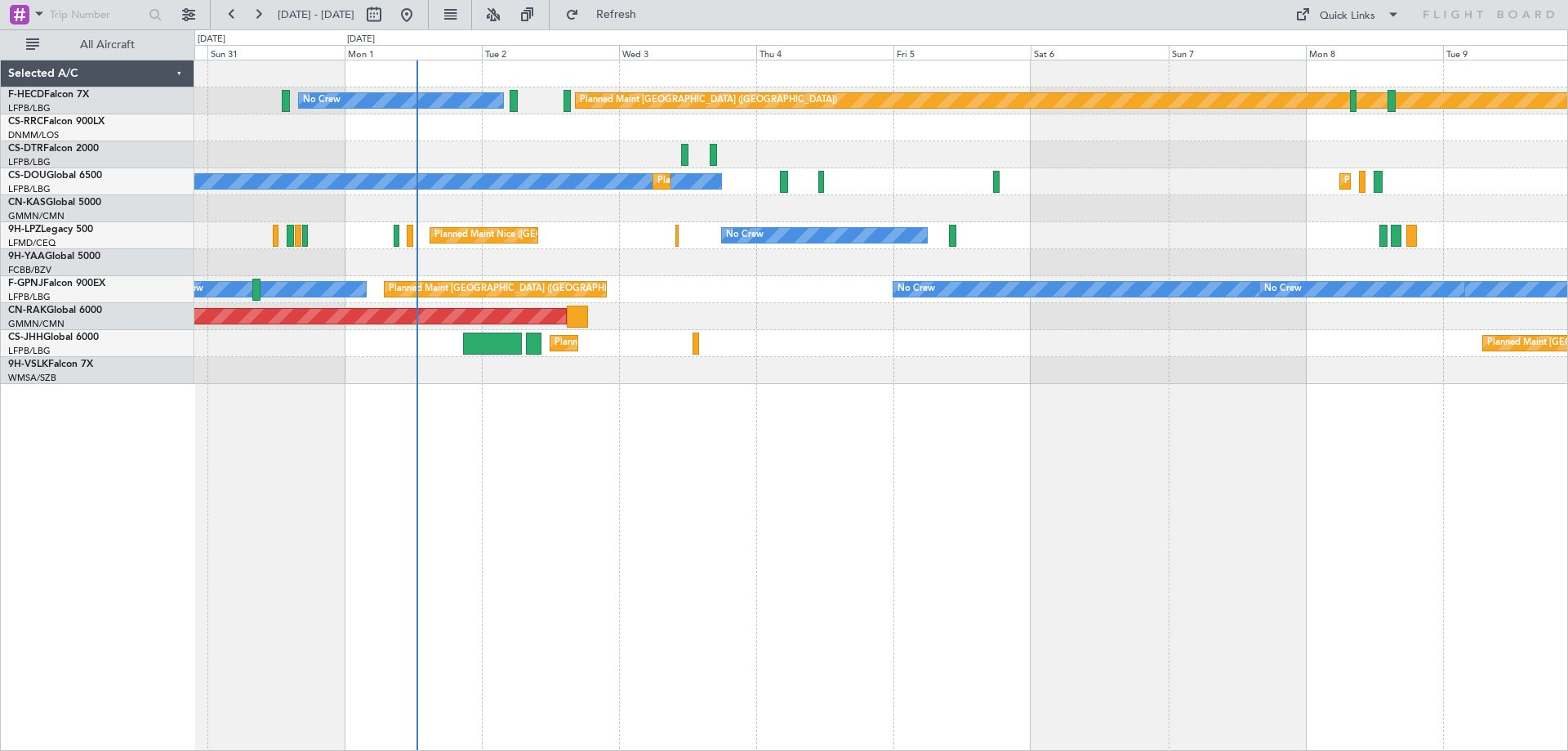
click at [790, 451] on div "Planned Maint [GEOGRAPHIC_DATA] ([GEOGRAPHIC_DATA]) No Crew Planned Maint [GEOG…" at bounding box center [881, 405] width 1374 height 691
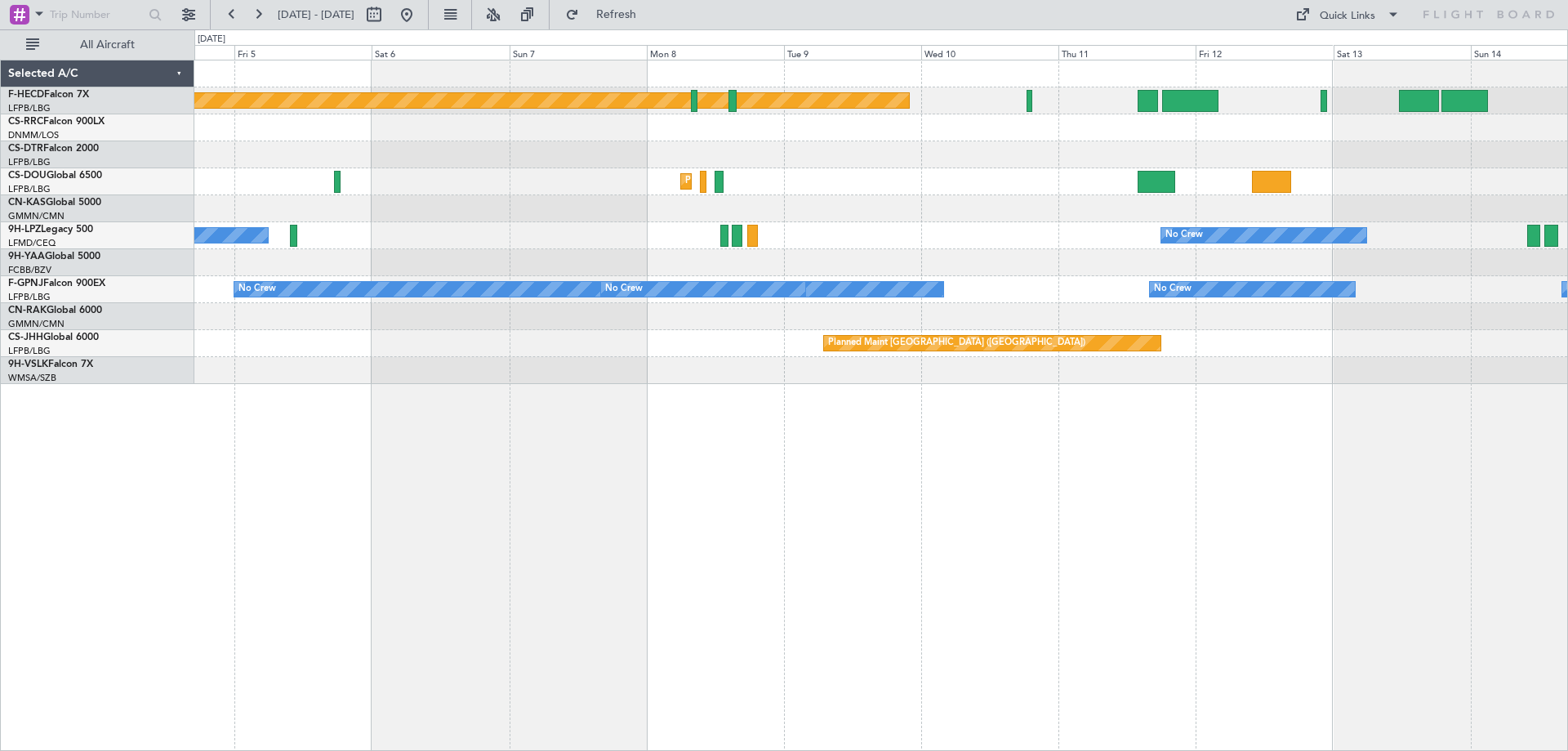
click at [708, 449] on div "Planned Maint [GEOGRAPHIC_DATA] ([GEOGRAPHIC_DATA]) Planned Maint [GEOGRAPHIC_D…" at bounding box center [881, 405] width 1374 height 691
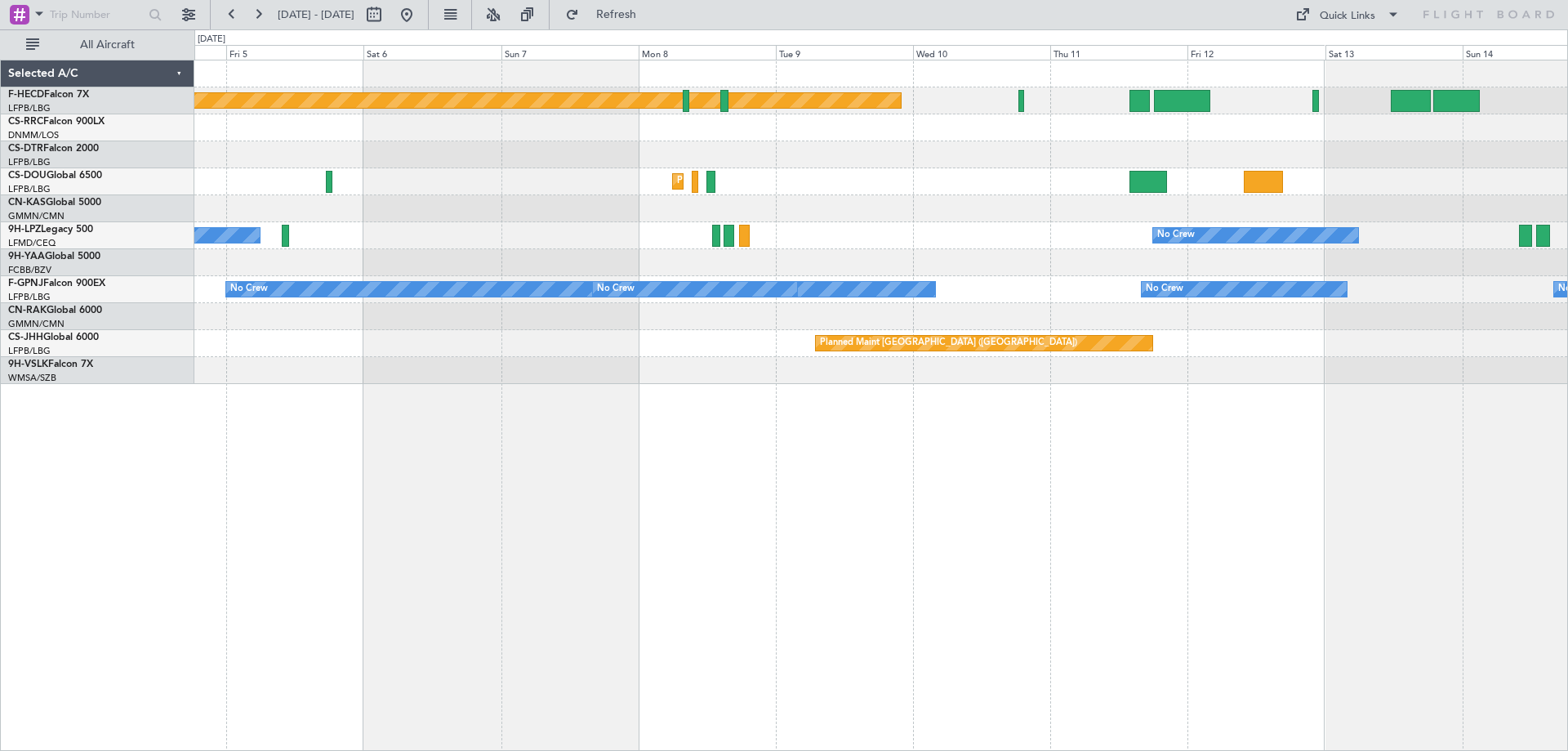
click at [1431, 388] on div "Planned Maint [GEOGRAPHIC_DATA] ([GEOGRAPHIC_DATA]) Planned Maint [GEOGRAPHIC_D…" at bounding box center [881, 405] width 1374 height 691
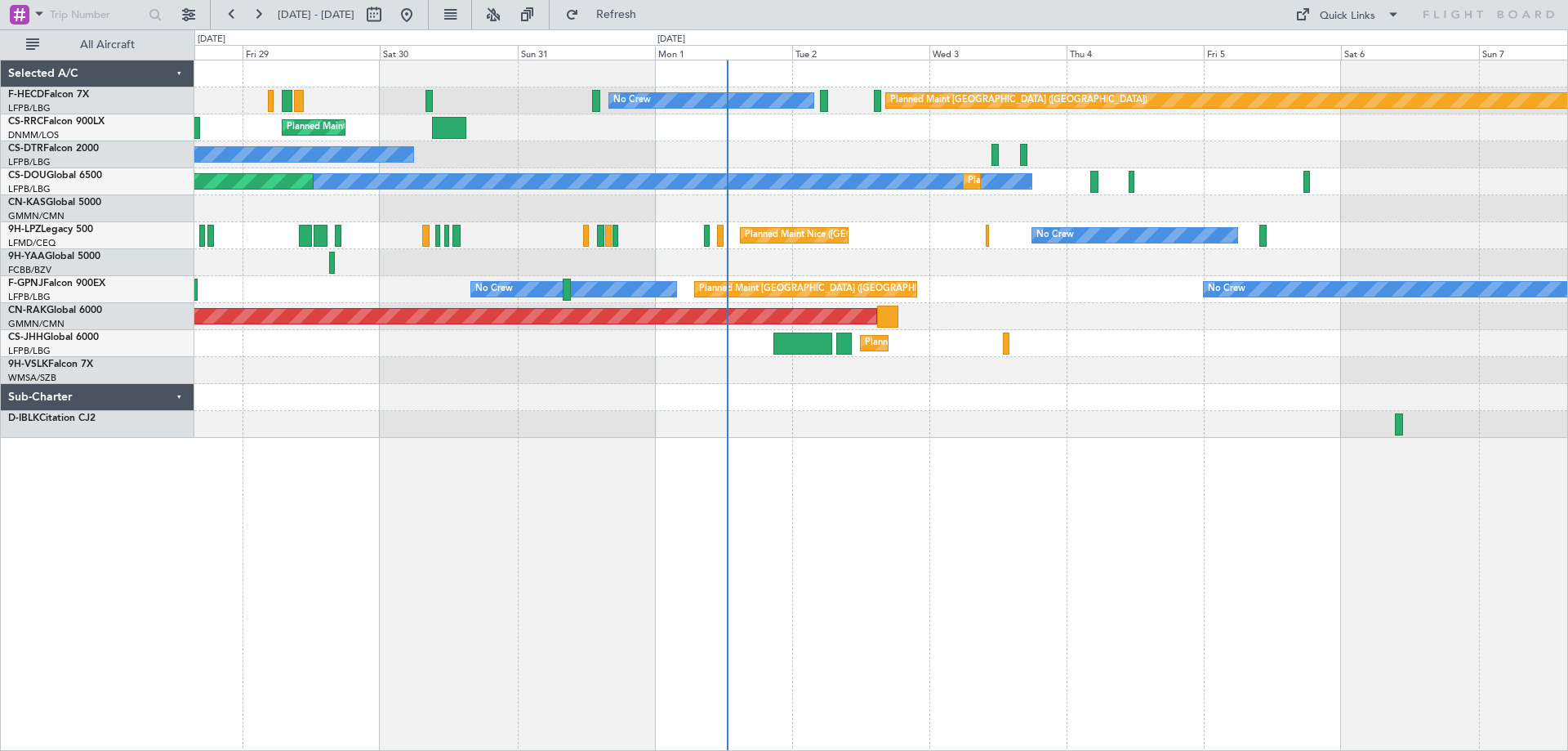
click at [763, 270] on div "Planned Maint [GEOGRAPHIC_DATA] ([GEOGRAPHIC_DATA]) No Crew No Crew Planned Mai…" at bounding box center [881, 249] width 1373 height 378
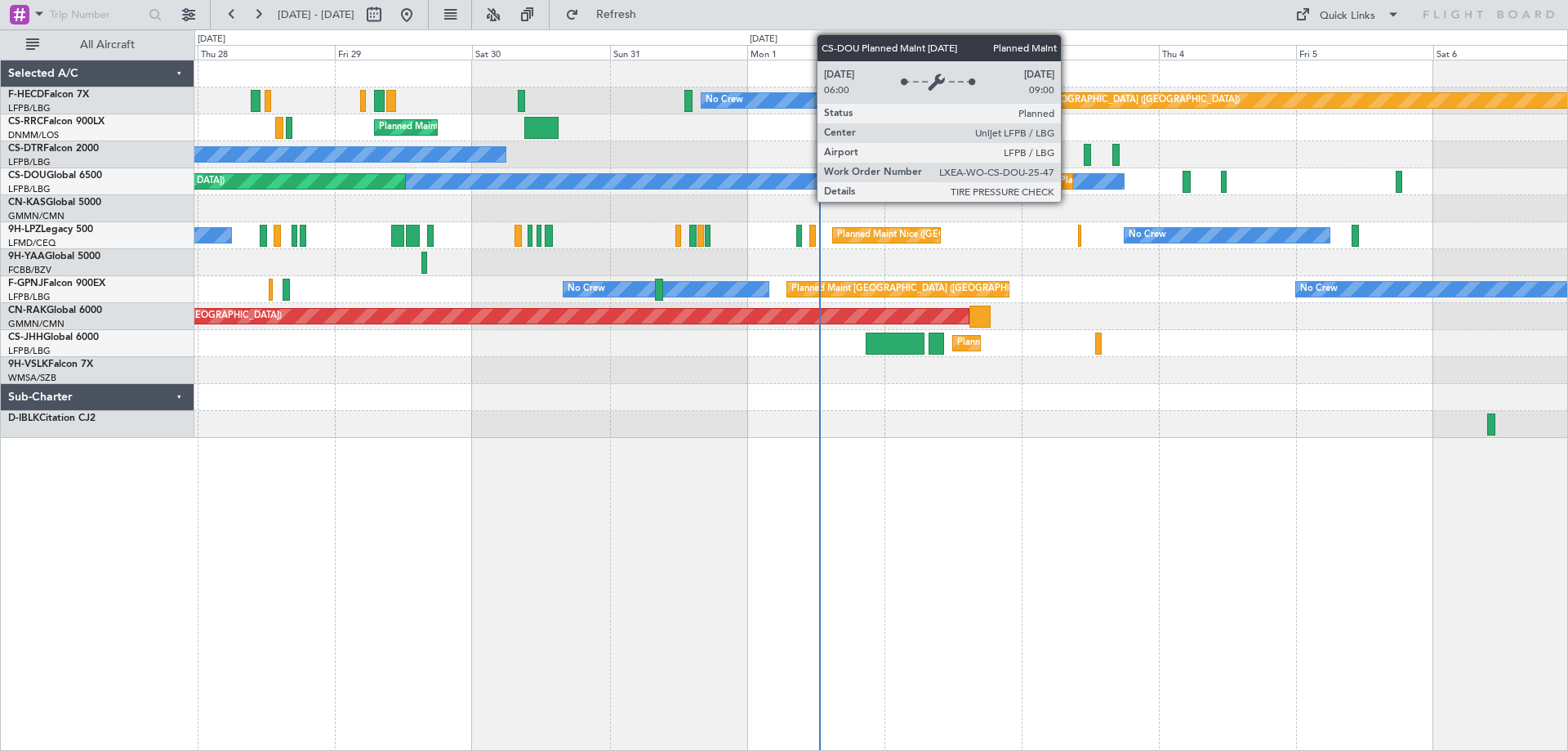
click at [885, 219] on div "Planned Maint [GEOGRAPHIC_DATA] ([GEOGRAPHIC_DATA]) No Crew No Crew Planned Mai…" at bounding box center [881, 249] width 1373 height 378
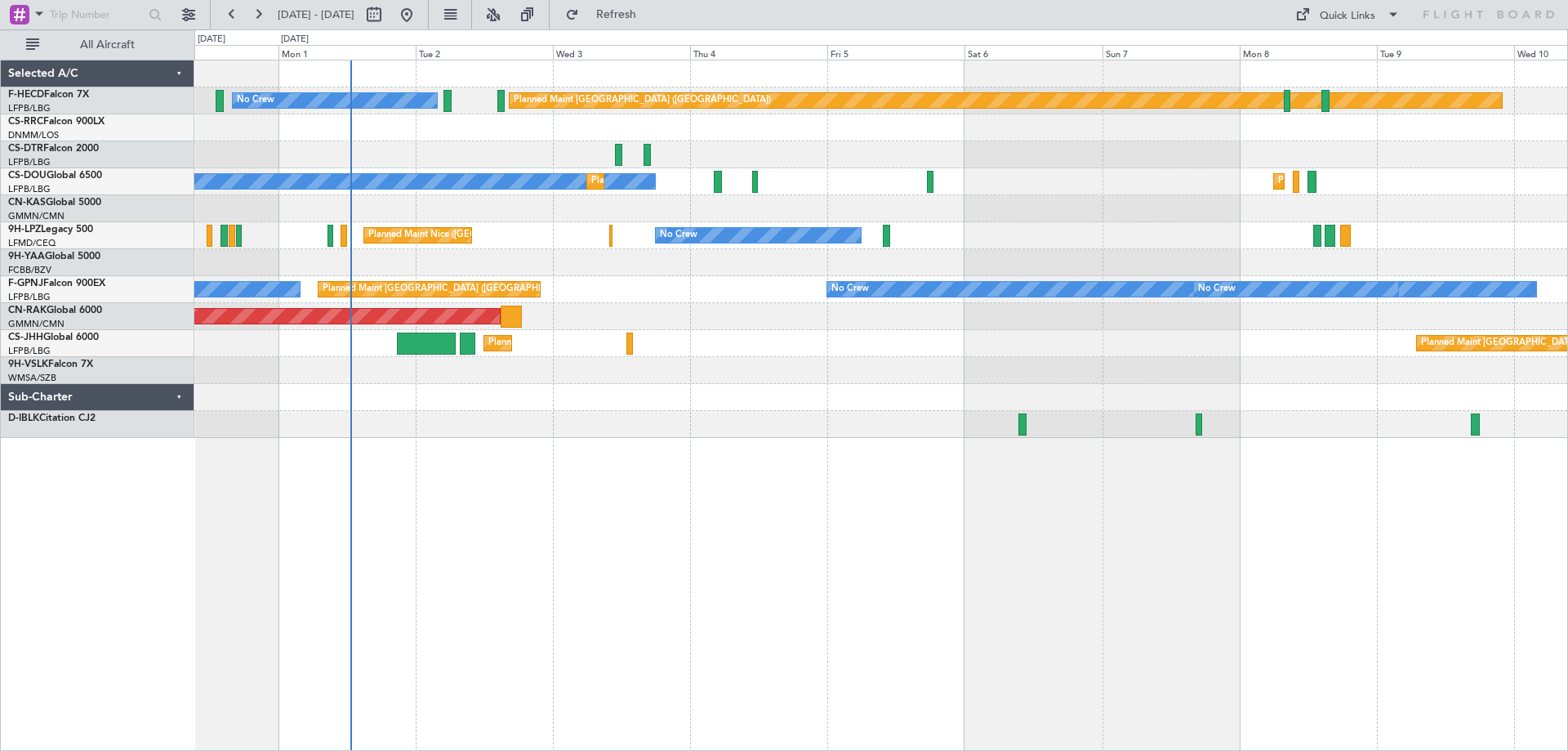
click at [955, 223] on div "Planned Maint [GEOGRAPHIC_DATA] ([GEOGRAPHIC_DATA]) No Crew Planned Maint [GEOG…" at bounding box center [881, 249] width 1373 height 378
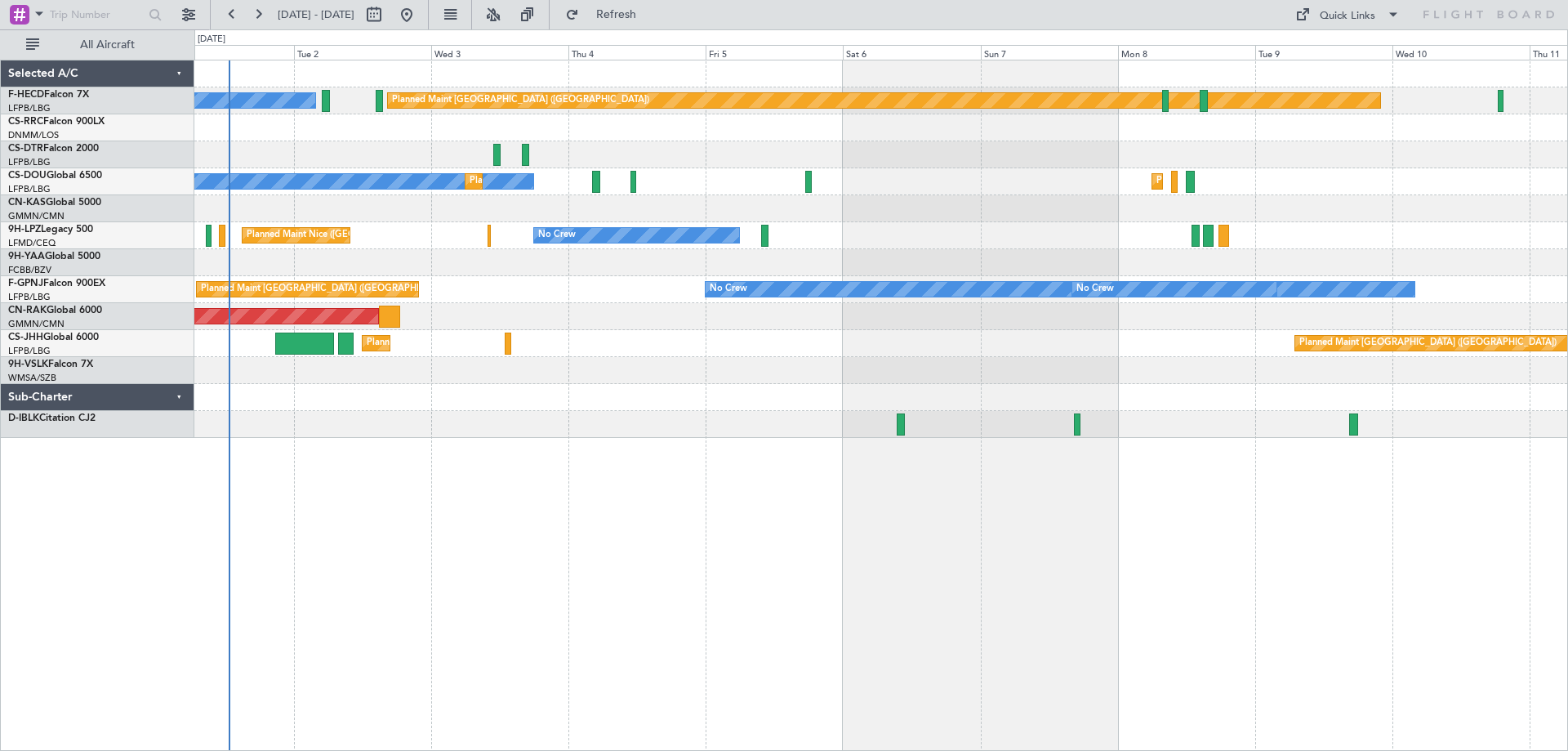
click at [1048, 250] on div "Planned Maint [GEOGRAPHIC_DATA] ([GEOGRAPHIC_DATA]) No Crew No Crew No Crew Pla…" at bounding box center [881, 249] width 1373 height 378
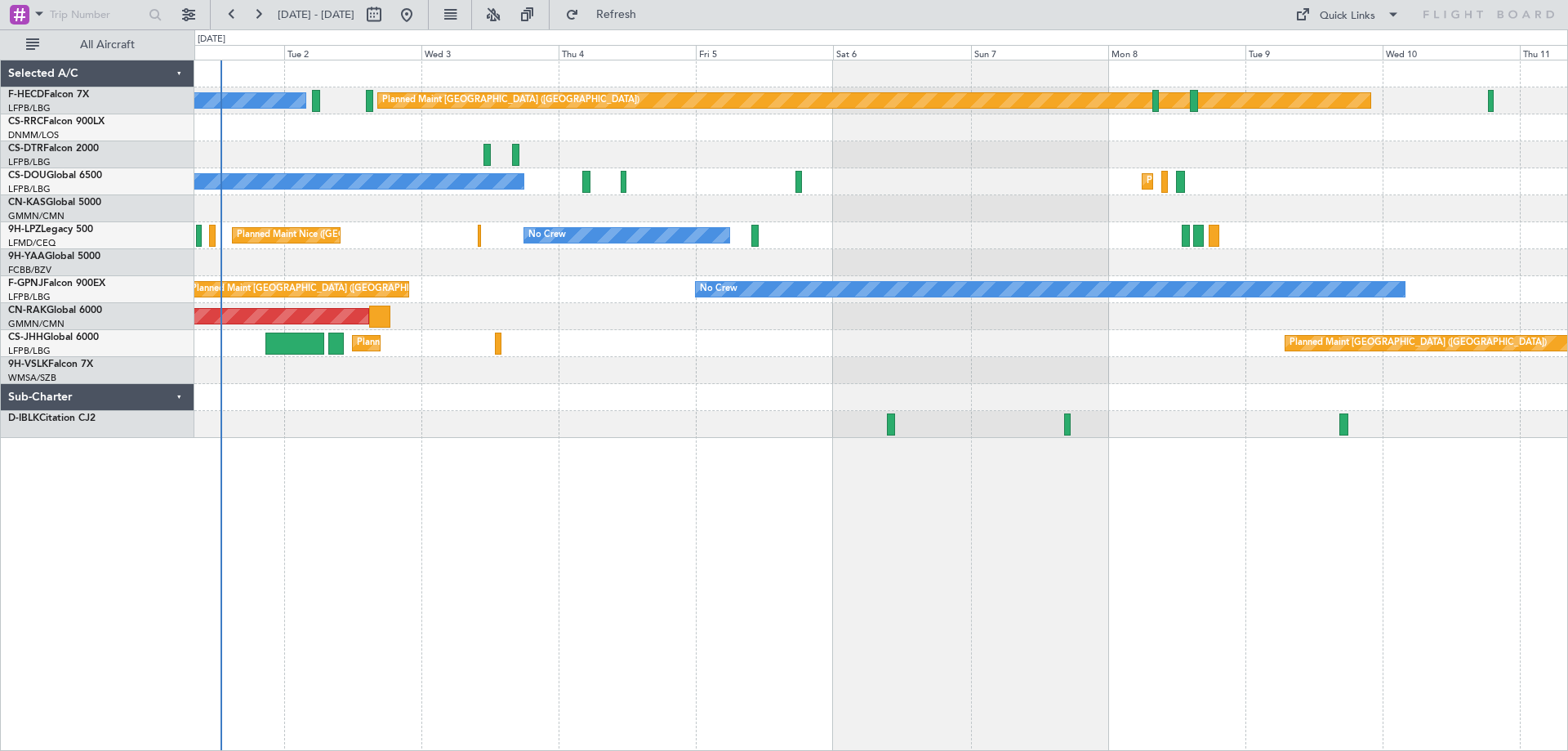
click at [1152, 221] on div "Planned Maint [GEOGRAPHIC_DATA] ([GEOGRAPHIC_DATA]) No Crew No Crew Planned Mai…" at bounding box center [881, 249] width 1373 height 378
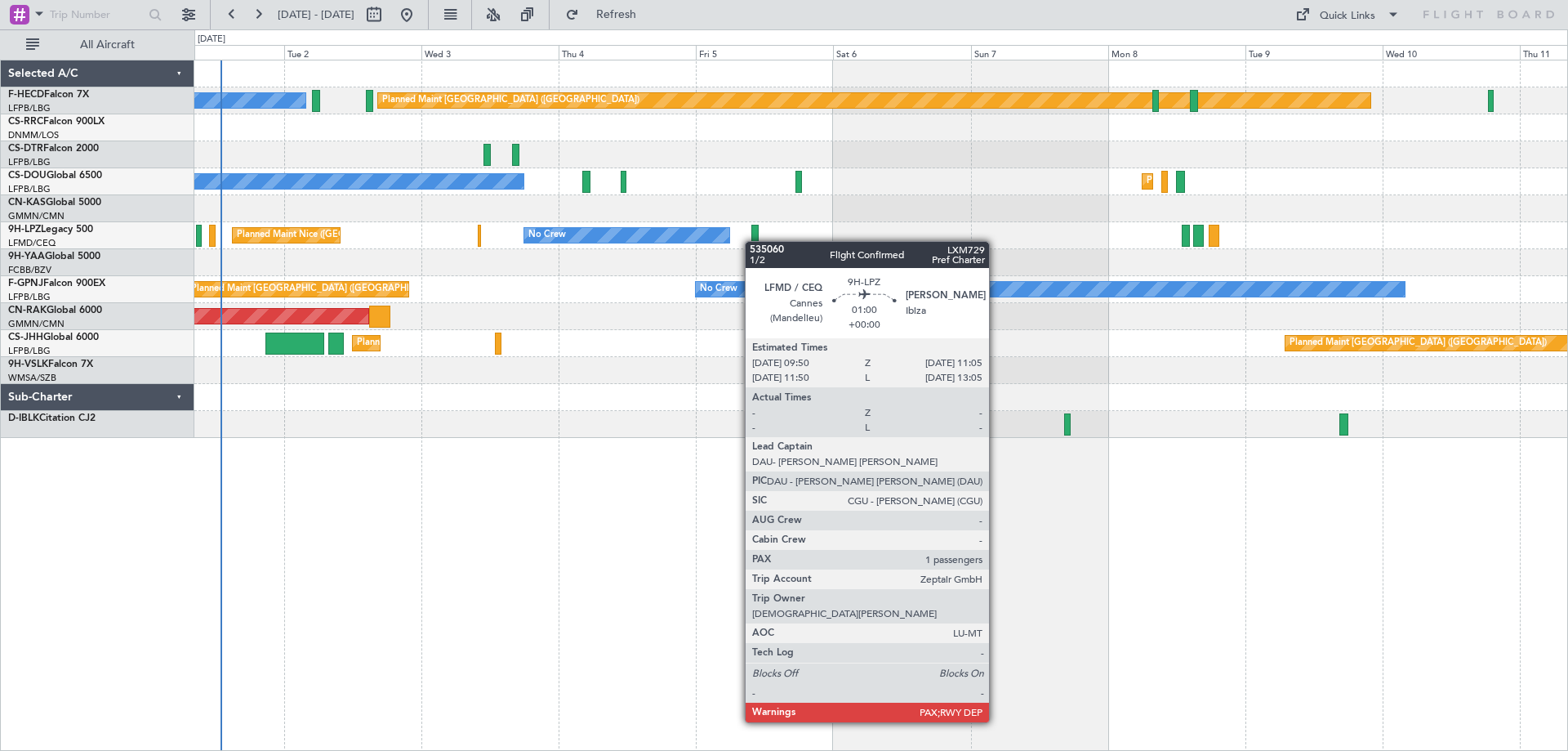
click at [1093, 242] on div "No Crew [GEOGRAPHIC_DATA] ([GEOGRAPHIC_DATA]) No Crew" at bounding box center [881, 236] width 1373 height 27
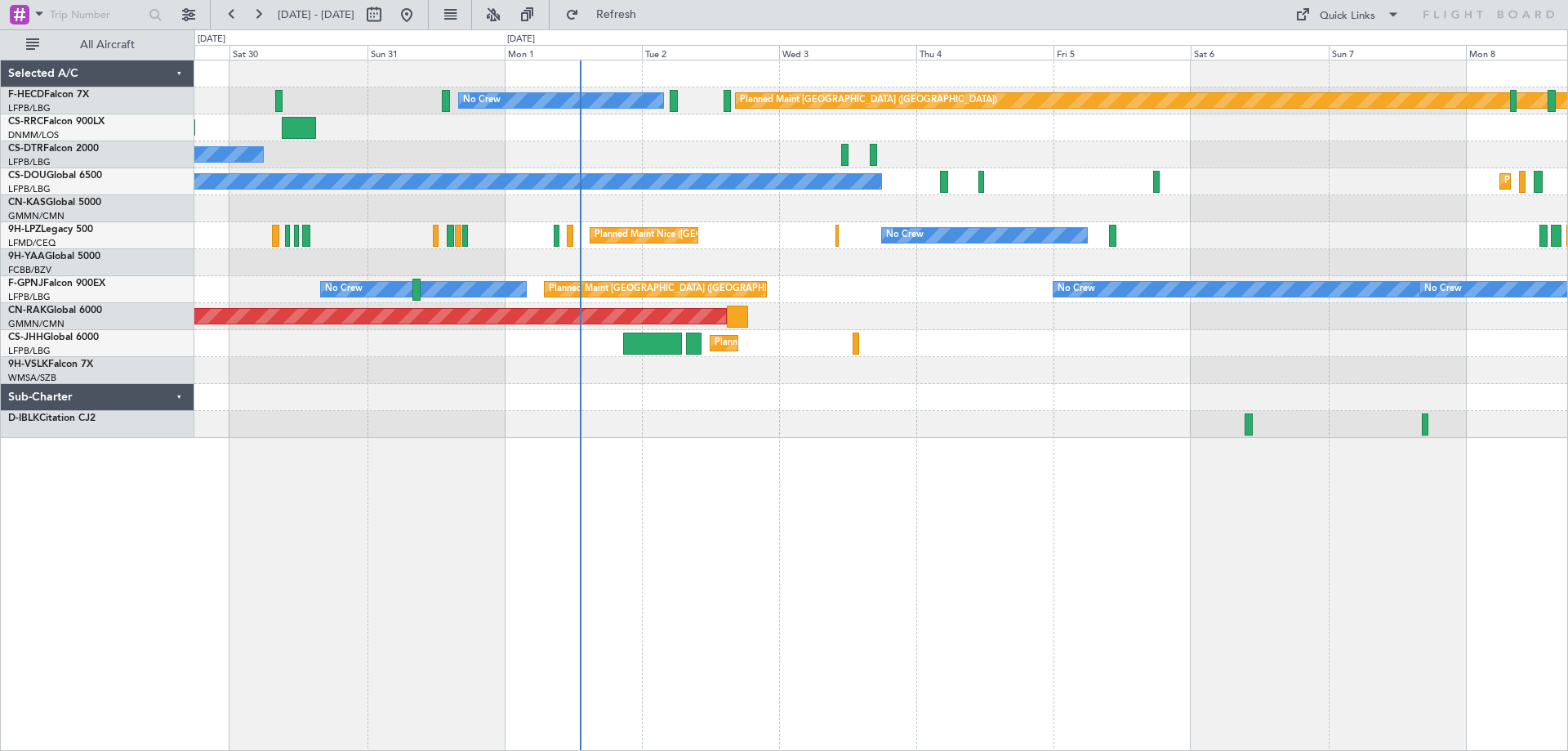
click at [707, 253] on div "Planned Maint [GEOGRAPHIC_DATA] ([GEOGRAPHIC_DATA]) No Crew Planned Maint [GEOG…" at bounding box center [881, 249] width 1373 height 378
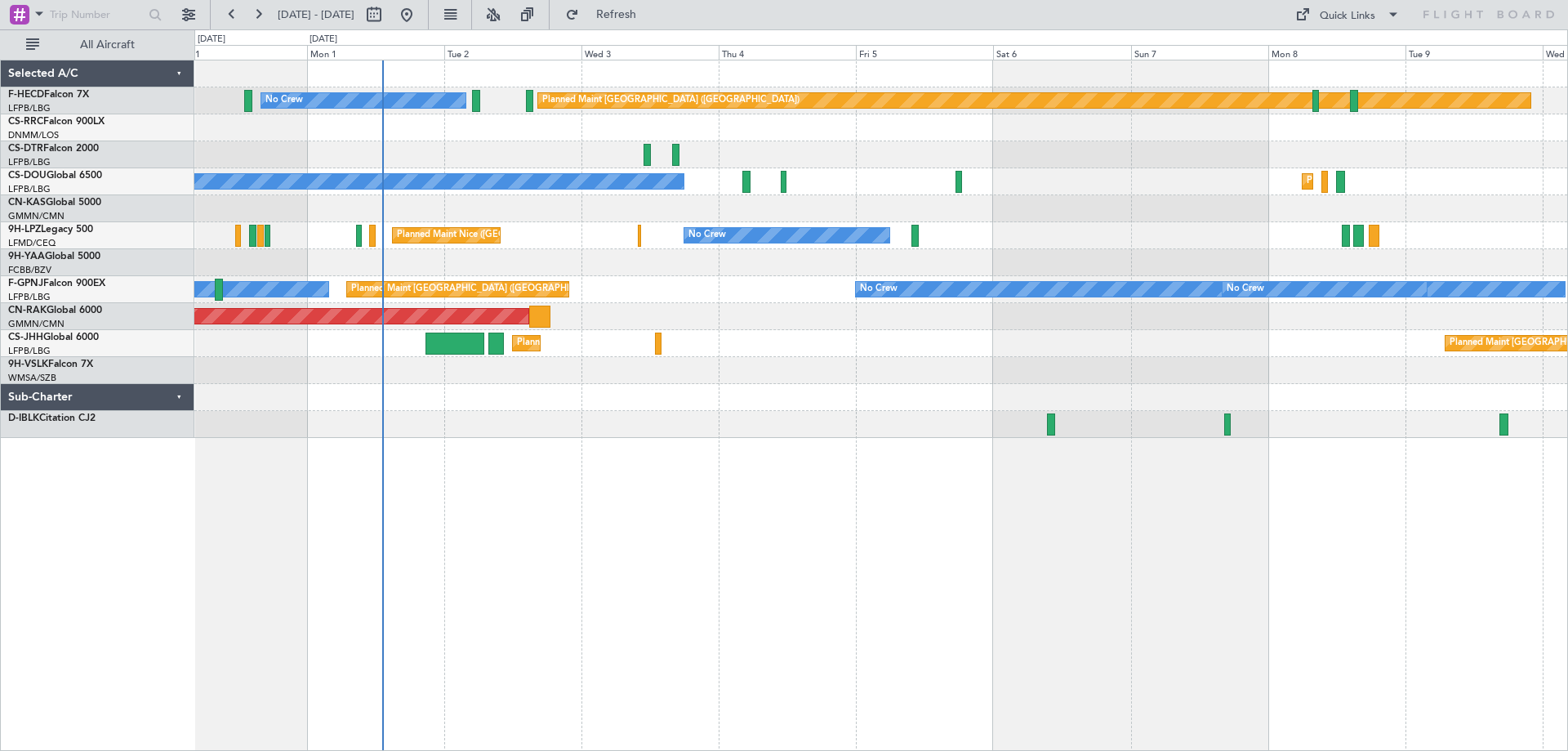
click at [665, 343] on div "Planned Maint [GEOGRAPHIC_DATA] ([GEOGRAPHIC_DATA]) No Crew Planned Maint [GEOG…" at bounding box center [881, 249] width 1373 height 378
